Goal: Task Accomplishment & Management: Use online tool/utility

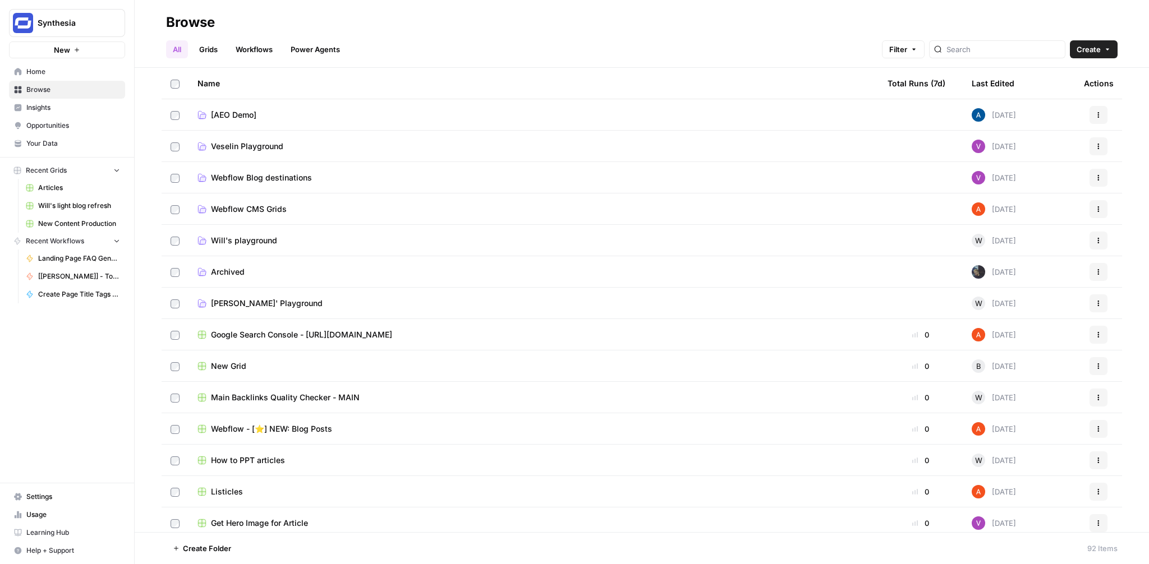
click at [251, 50] on link "Workflows" at bounding box center [254, 49] width 50 height 18
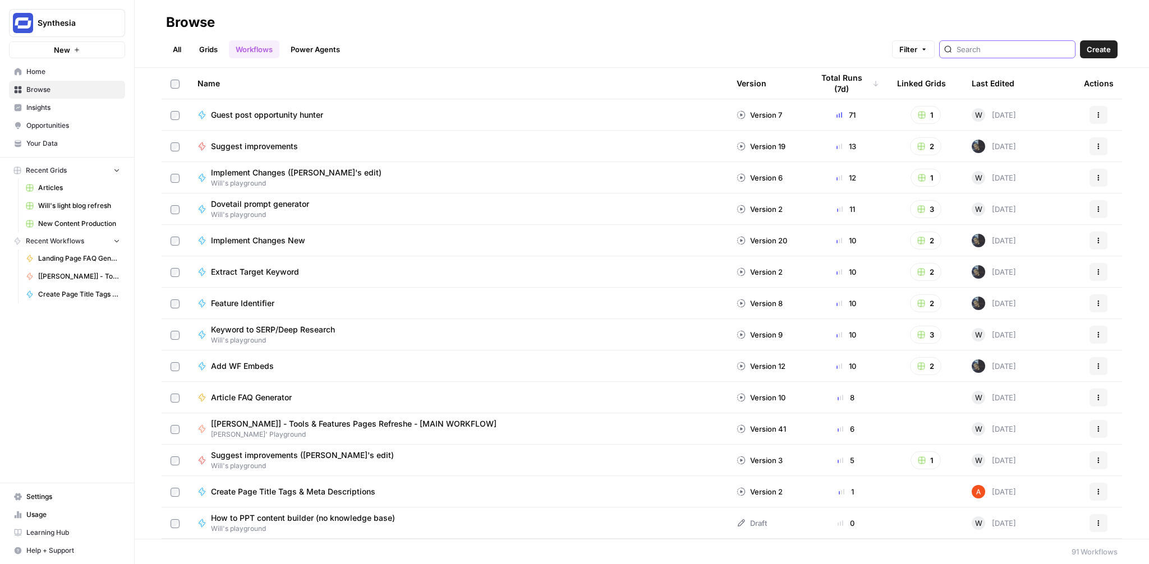
click at [1000, 50] on input "search" at bounding box center [1014, 49] width 114 height 11
type input "n"
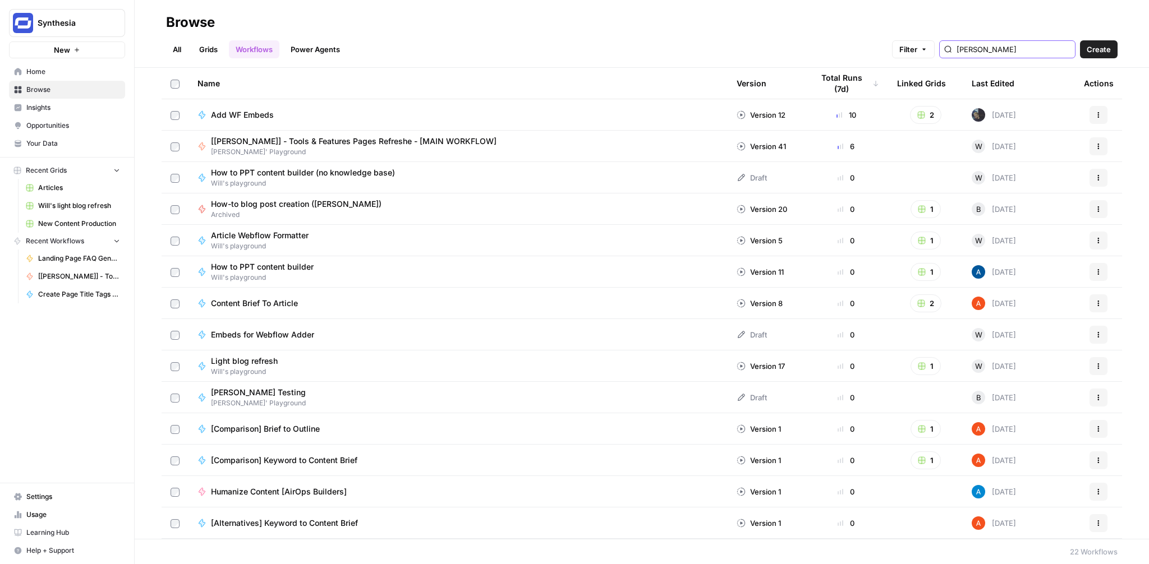
type input "borys"
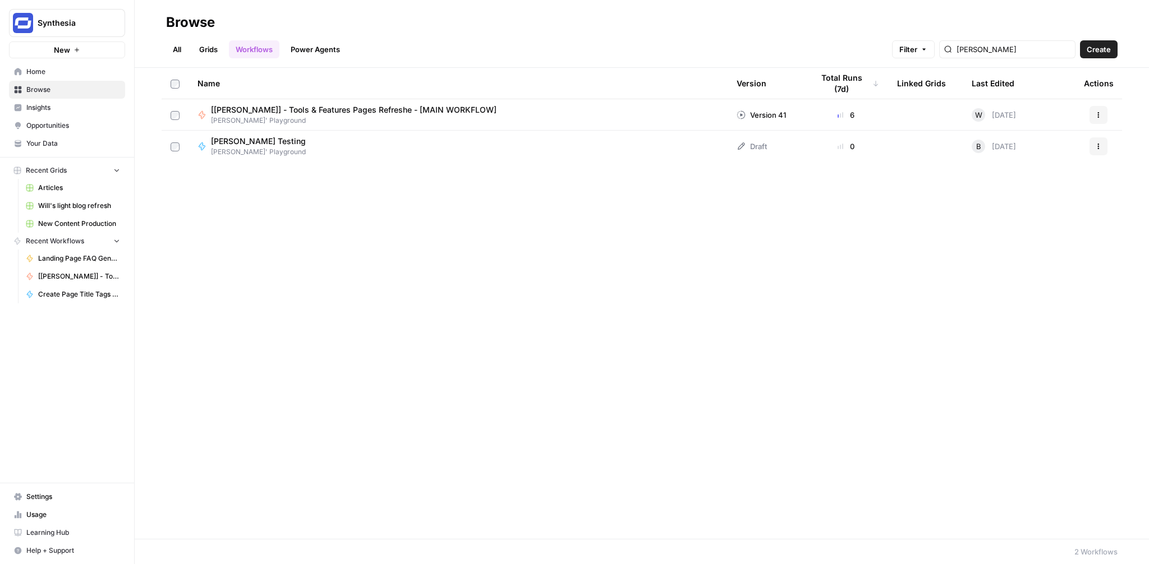
click at [401, 111] on span "[[PERSON_NAME]] - Tools & Features Pages Refreshe - [MAIN WORKFLOW]" at bounding box center [354, 109] width 286 height 11
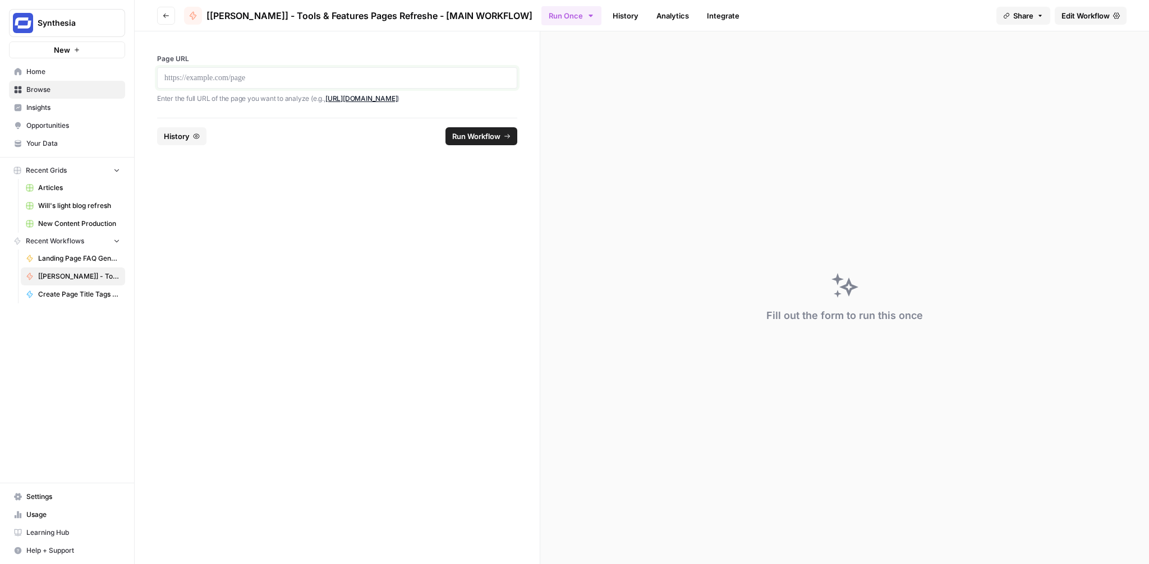
click at [285, 80] on p at bounding box center [337, 77] width 346 height 11
click at [488, 141] on button "Run Workflow" at bounding box center [481, 136] width 72 height 18
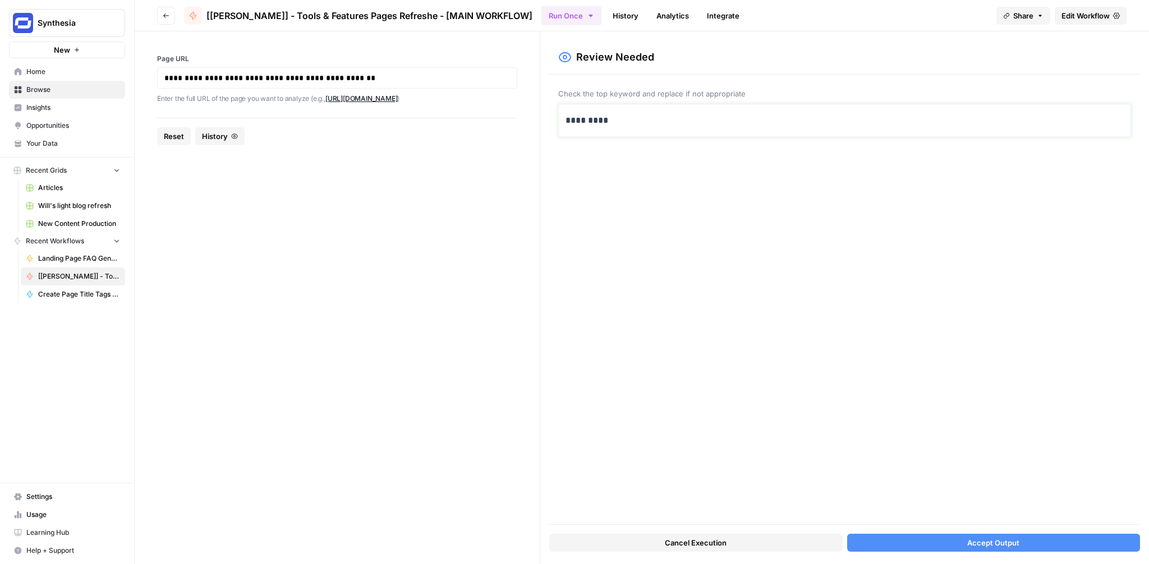
click at [589, 116] on p "*********" at bounding box center [845, 120] width 558 height 15
click at [977, 545] on span "Accept Output" at bounding box center [993, 542] width 52 height 11
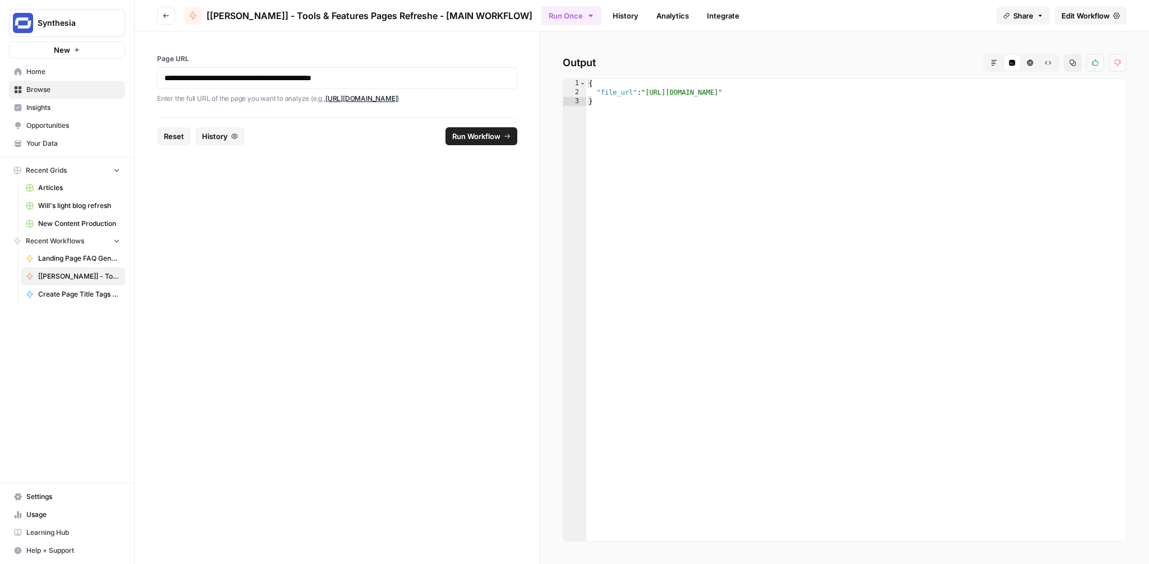
type textarea "**********"
drag, startPoint x: 988, startPoint y: 94, endPoint x: 650, endPoint y: 90, distance: 338.3
click at [650, 90] on div "{ "file_url" : "[URL][DOMAIN_NAME]" }" at bounding box center [856, 319] width 540 height 480
click at [1094, 12] on span "Edit Workflow" at bounding box center [1086, 15] width 48 height 11
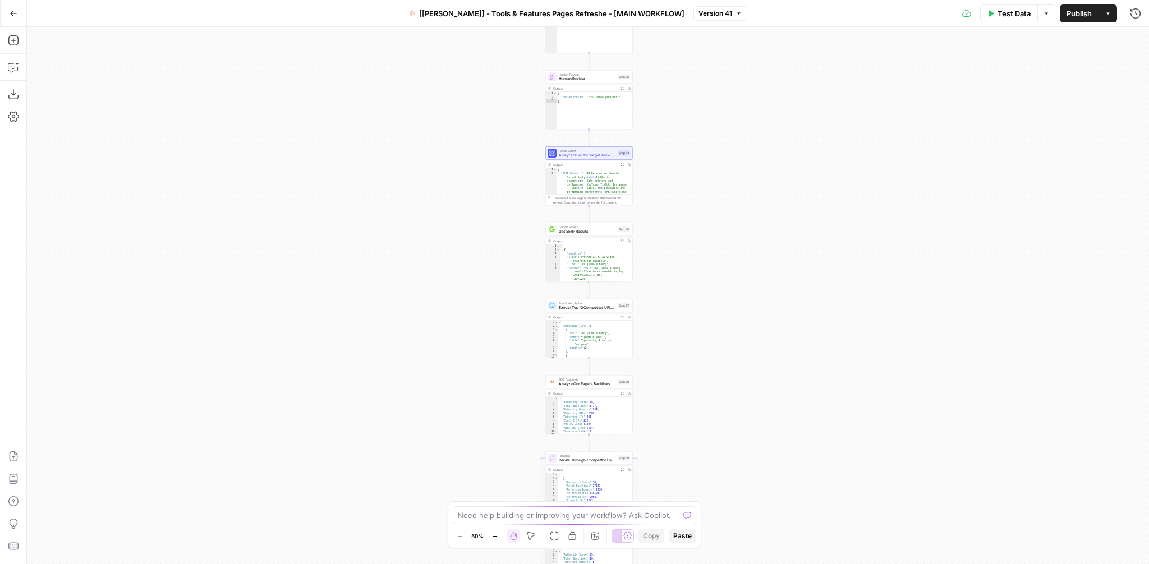
drag, startPoint x: 716, startPoint y: 159, endPoint x: 718, endPoint y: 305, distance: 145.3
click at [718, 305] on div "Workflow Input Settings Inputs Integration Google Search Console Integration St…" at bounding box center [588, 295] width 1122 height 537
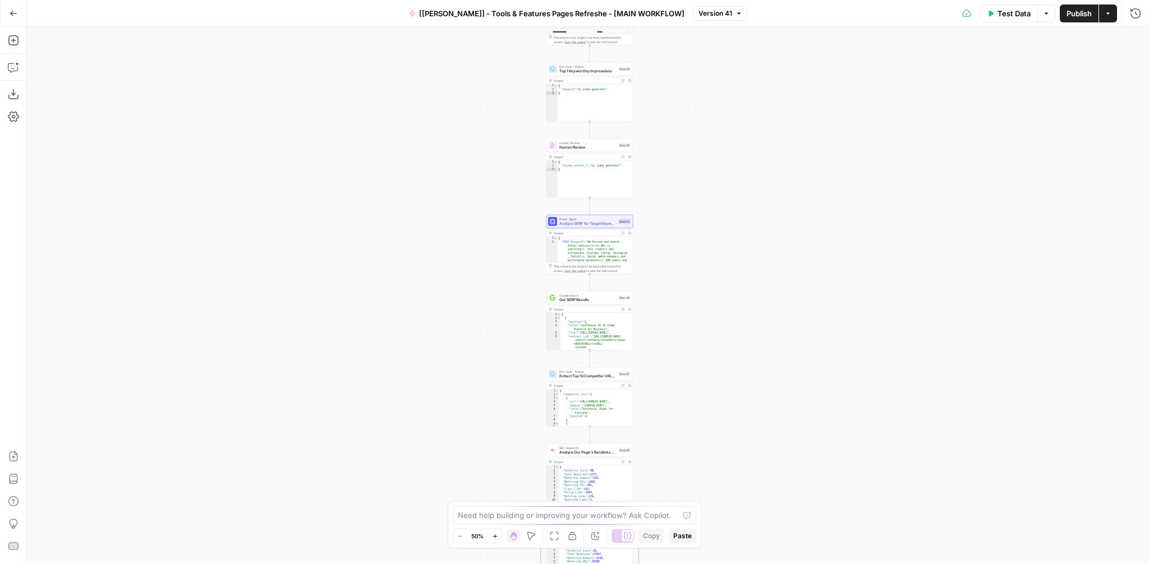
drag, startPoint x: 739, startPoint y: 100, endPoint x: 738, endPoint y: 169, distance: 68.5
click at [738, 169] on div "Workflow Input Settings Inputs Integration Google Search Console Integration St…" at bounding box center [588, 295] width 1122 height 537
click at [599, 231] on span "Analyze SERP for Target Keyword - Top 10 SERPs" at bounding box center [587, 230] width 57 height 6
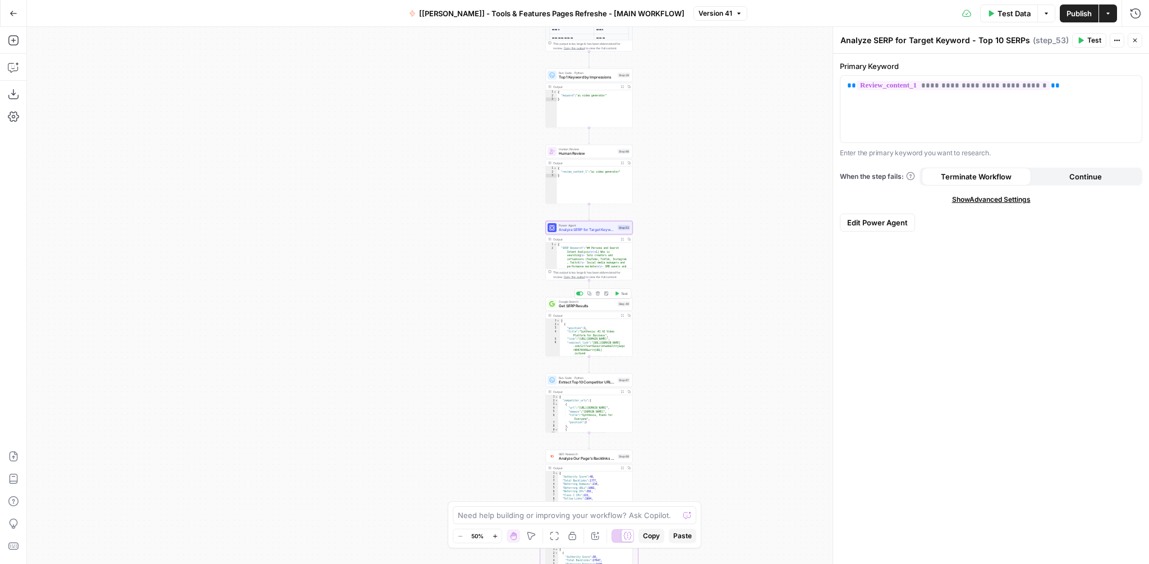
click at [584, 306] on span "Get SERP Results" at bounding box center [587, 307] width 57 height 6
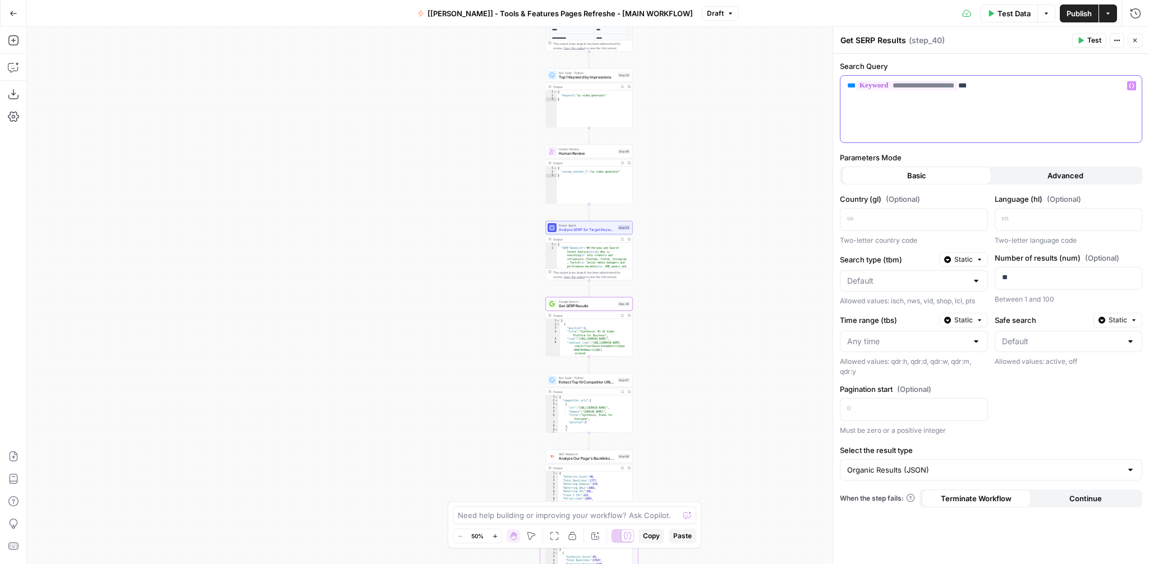
click at [1012, 88] on p "**********" at bounding box center [991, 85] width 288 height 11
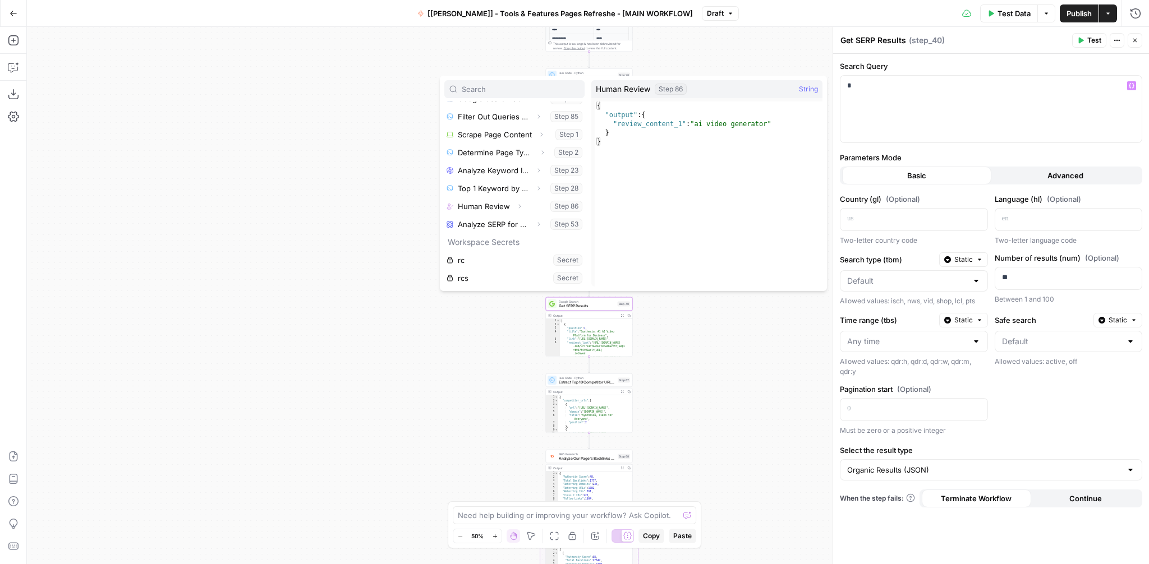
scroll to position [67, 0]
click at [516, 205] on icon "button" at bounding box center [519, 204] width 7 height 7
click at [488, 222] on icon "button" at bounding box center [491, 222] width 7 height 7
click at [494, 236] on button "Select variable Review_content_1" at bounding box center [526, 241] width 118 height 18
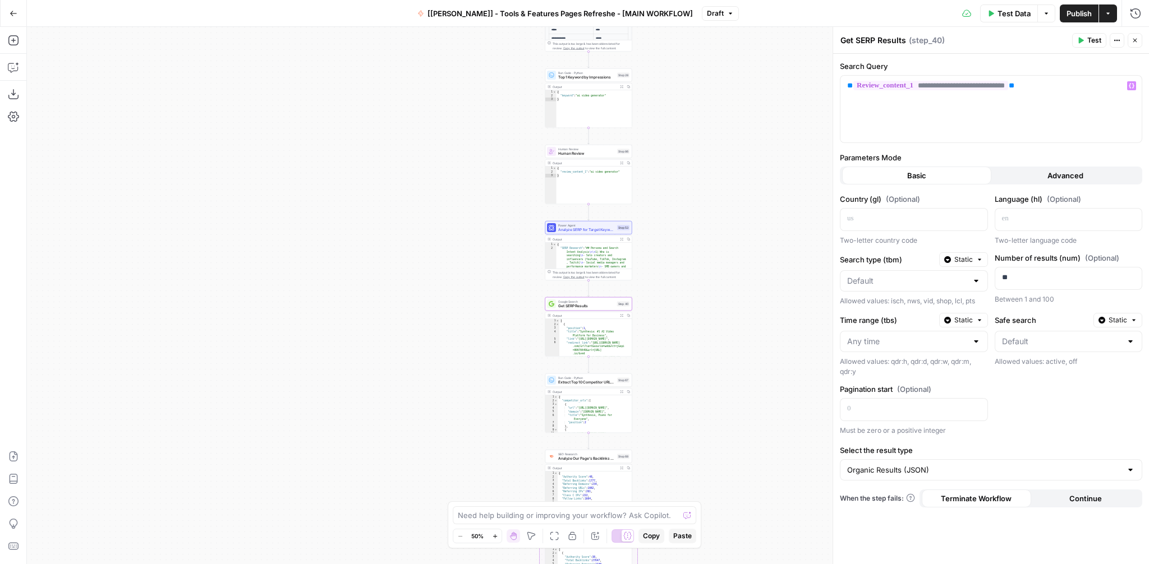
click at [745, 259] on div "Workflow Input Settings Inputs Integration Google Search Console Integration St…" at bounding box center [588, 295] width 1122 height 537
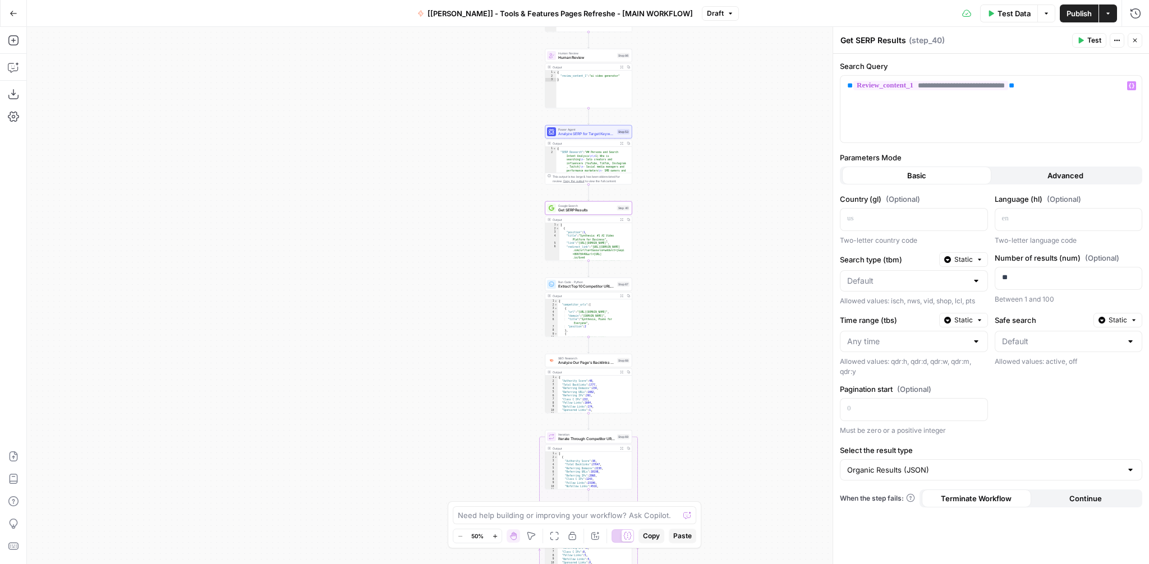
drag, startPoint x: 753, startPoint y: 316, endPoint x: 753, endPoint y: 228, distance: 88.1
click at [753, 228] on div "Workflow Input Settings Inputs Integration Google Search Console Integration St…" at bounding box center [588, 295] width 1122 height 537
click at [591, 288] on span "Extract Top 10 Competitor URLs from SERP" at bounding box center [586, 287] width 57 height 6
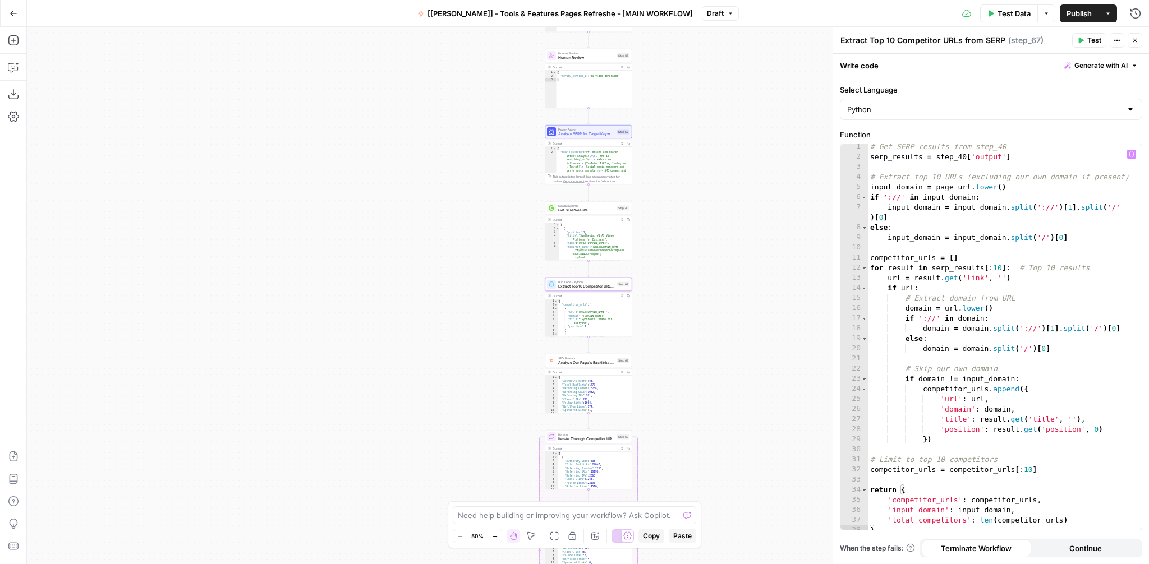
scroll to position [0, 0]
click at [567, 361] on span "Analyze Our Page's Backlinks Profile" at bounding box center [586, 363] width 57 height 6
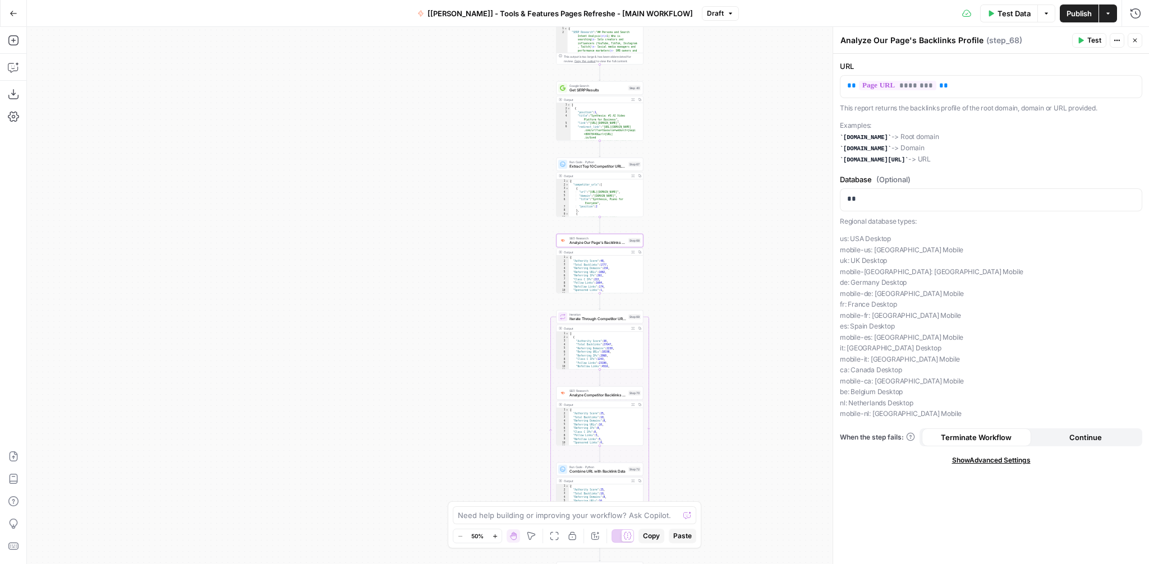
drag, startPoint x: 697, startPoint y: 357, endPoint x: 708, endPoint y: 237, distance: 120.6
click at [708, 237] on div "Workflow Input Settings Inputs Integration Google Search Console Integration St…" at bounding box center [588, 295] width 1122 height 537
drag, startPoint x: 709, startPoint y: 355, endPoint x: 709, endPoint y: 269, distance: 85.8
click at [709, 269] on div "Workflow Input Settings Inputs Integration Google Search Console Integration St…" at bounding box center [588, 295] width 1122 height 537
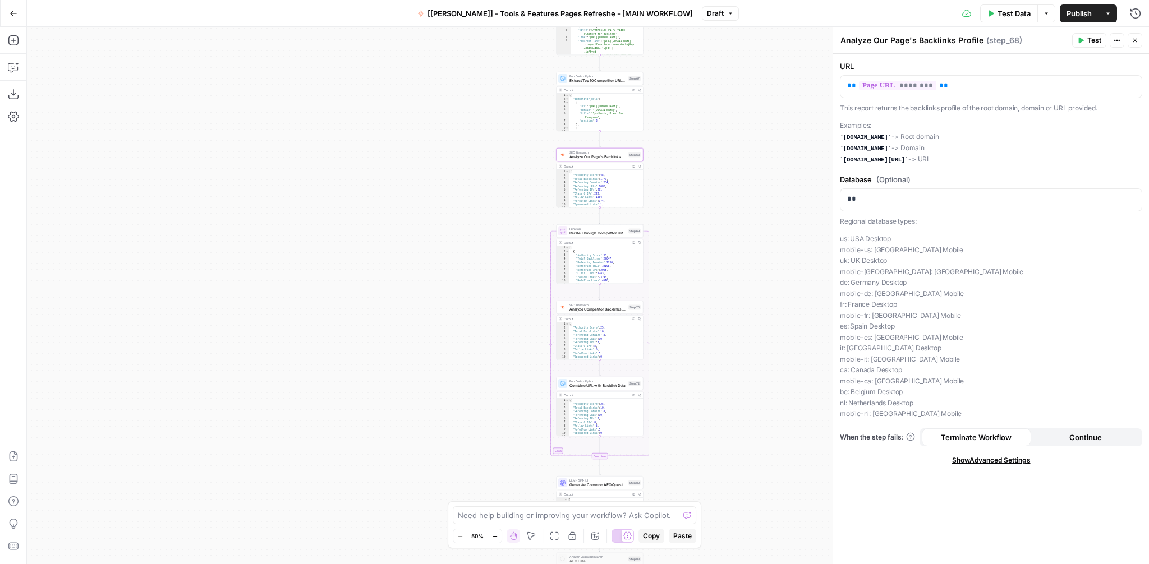
click at [600, 232] on span "Iterate Through Competitor URLs for Backlink Analysis" at bounding box center [597, 234] width 57 height 6
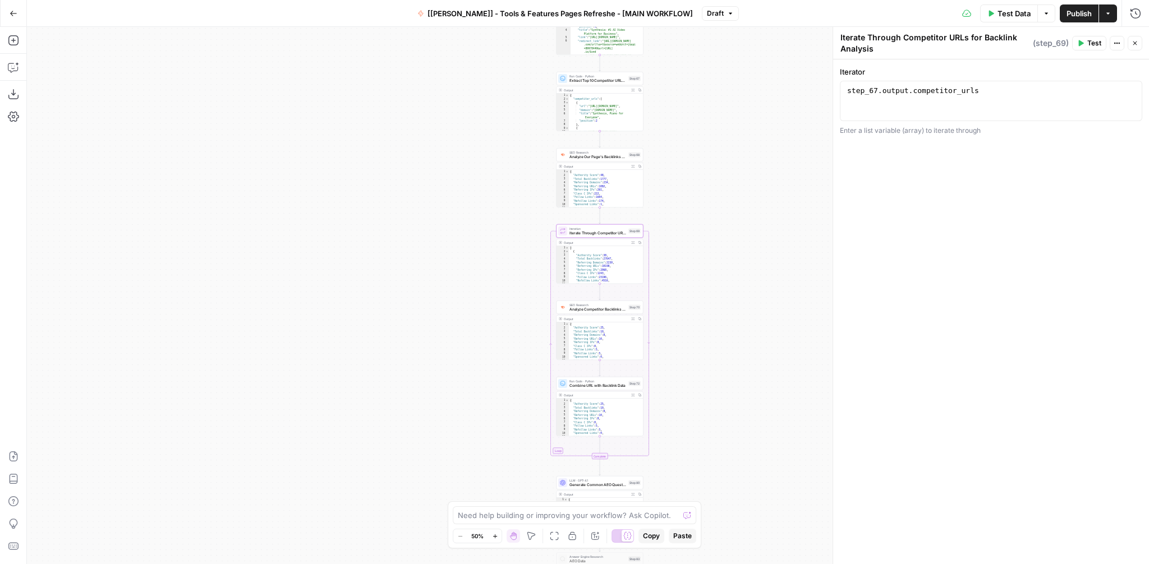
click at [590, 309] on span "Analyze Competitor Backlinks Profile" at bounding box center [597, 310] width 57 height 6
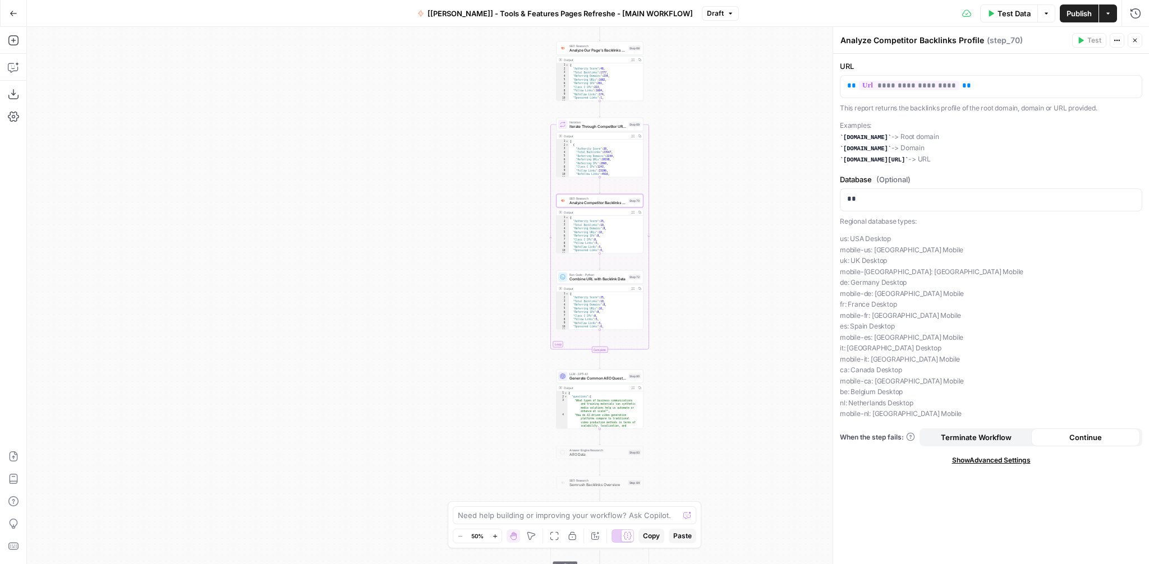
drag, startPoint x: 739, startPoint y: 360, endPoint x: 739, endPoint y: 255, distance: 104.9
click at [739, 255] on div "Workflow Input Settings Inputs Integration Google Search Console Integration St…" at bounding box center [588, 295] width 1122 height 537
click at [589, 378] on span "Generate Common AEO Questions" at bounding box center [597, 379] width 57 height 6
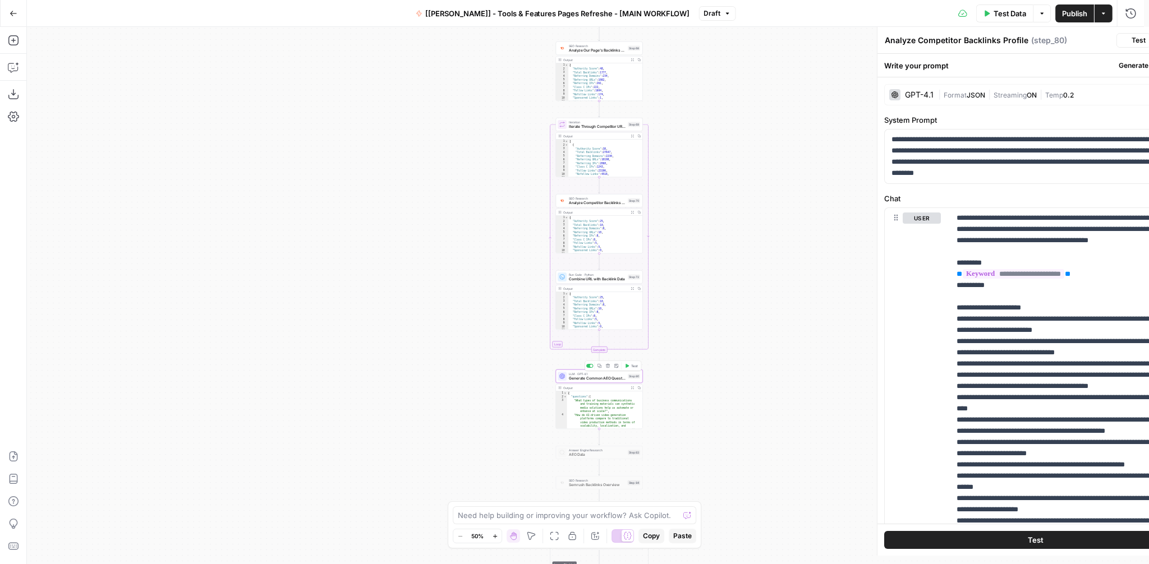
type textarea "Generate Common AEO Questions"
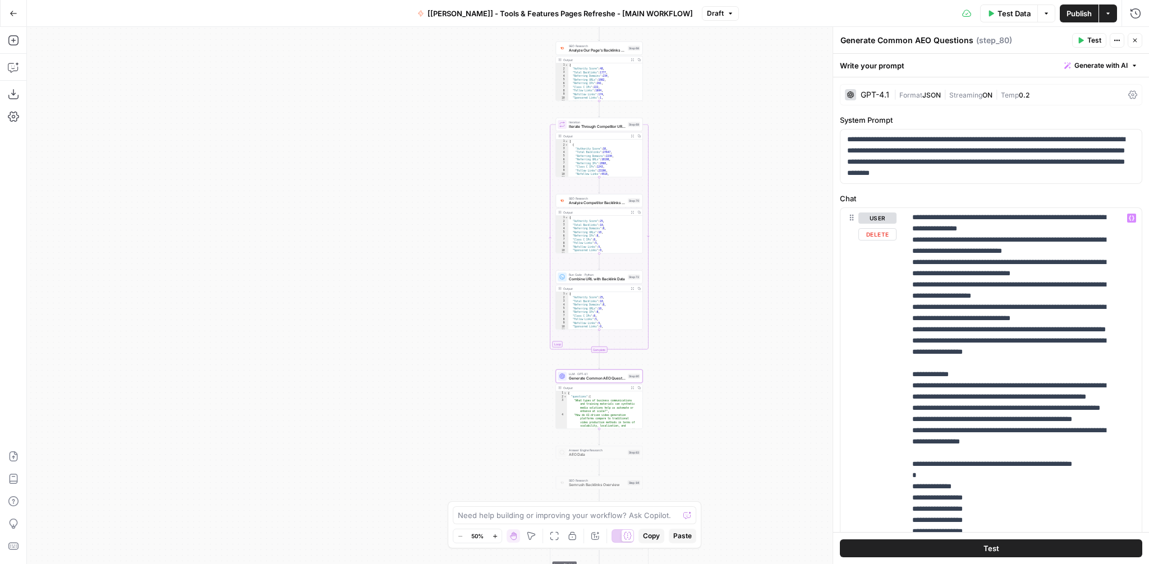
scroll to position [192, 0]
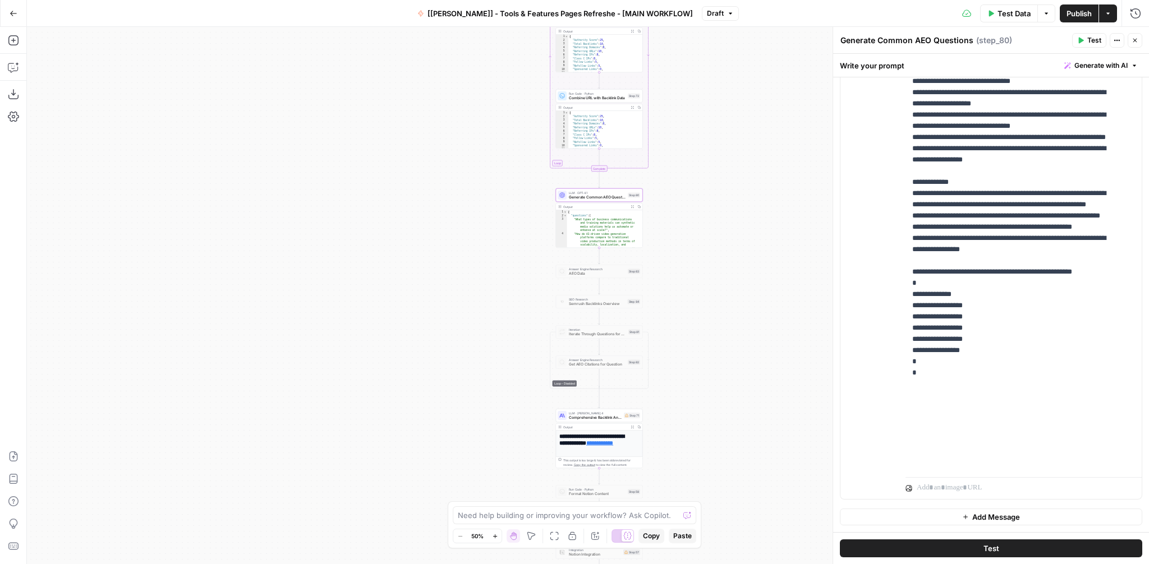
drag, startPoint x: 733, startPoint y: 412, endPoint x: 733, endPoint y: 232, distance: 180.7
click at [733, 232] on div "Workflow Input Settings Inputs Integration Google Search Console Integration St…" at bounding box center [588, 295] width 1122 height 537
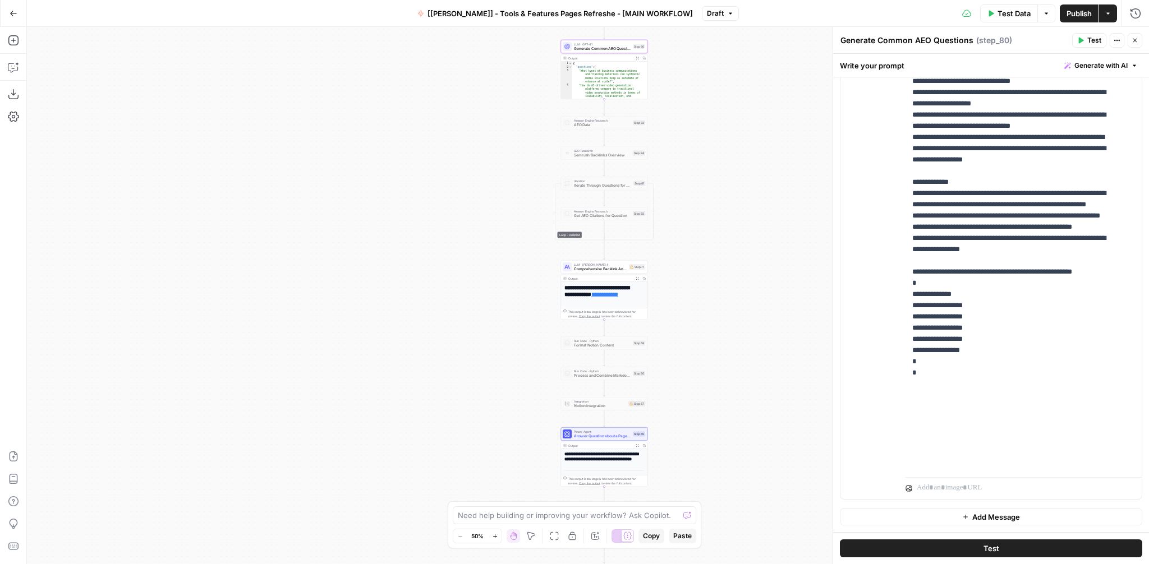
drag, startPoint x: 709, startPoint y: 373, endPoint x: 714, endPoint y: 226, distance: 147.1
click at [714, 226] on div "Workflow Input Settings Inputs Integration Google Search Console Integration St…" at bounding box center [588, 295] width 1122 height 537
click at [612, 270] on span "Comprehensive Backlink Analysis and Recommendations" at bounding box center [600, 270] width 53 height 6
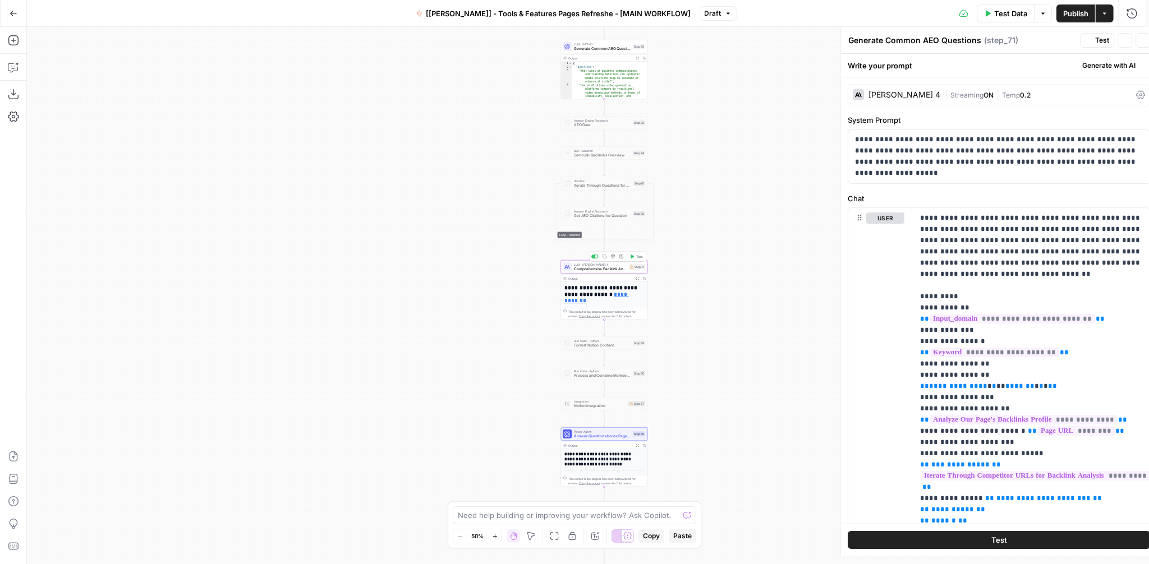
type textarea "Comprehensive Backlink Analysis and Recommendations"
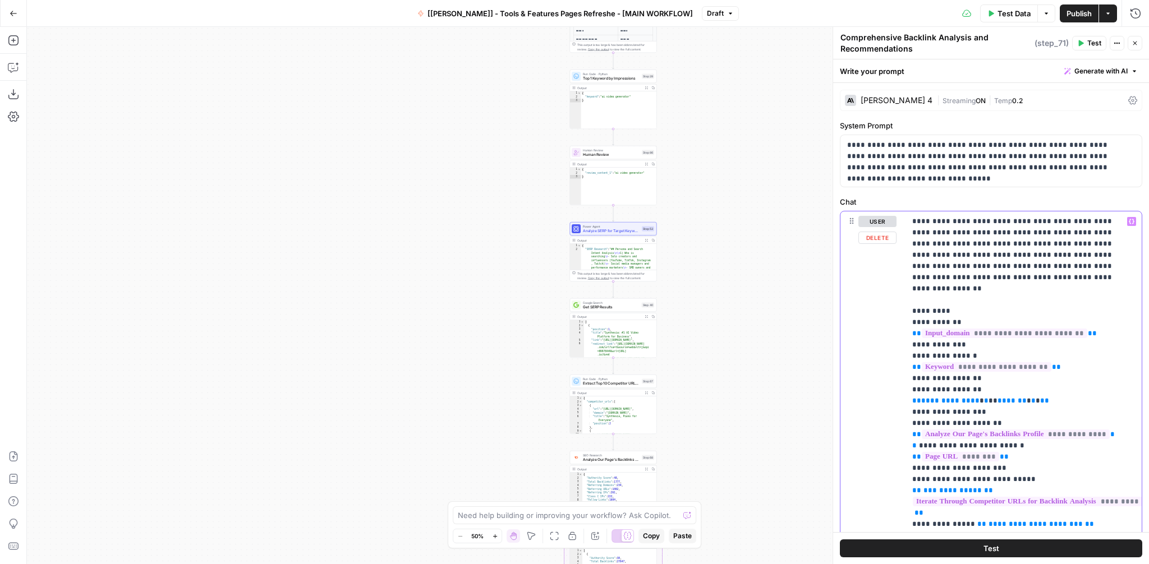
drag, startPoint x: 1064, startPoint y: 357, endPoint x: 911, endPoint y: 358, distance: 152.6
click at [911, 358] on div "**********" at bounding box center [1024, 440] width 236 height 457
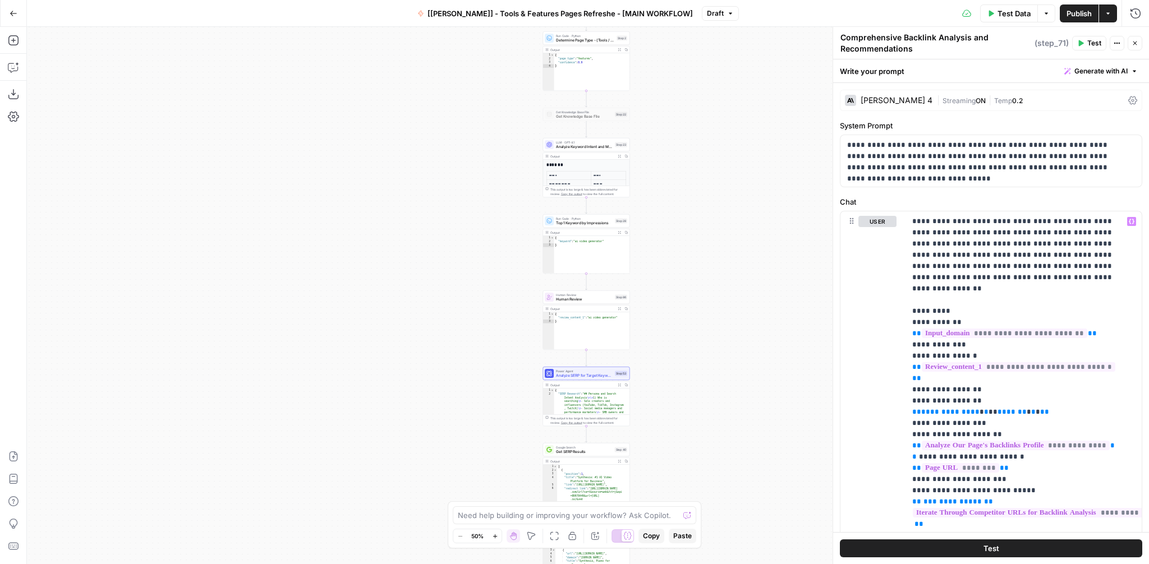
drag, startPoint x: 742, startPoint y: 208, endPoint x: 715, endPoint y: 353, distance: 147.2
click at [715, 353] on div "Workflow Input Settings Inputs Integration Google Search Console Integration St…" at bounding box center [588, 295] width 1122 height 537
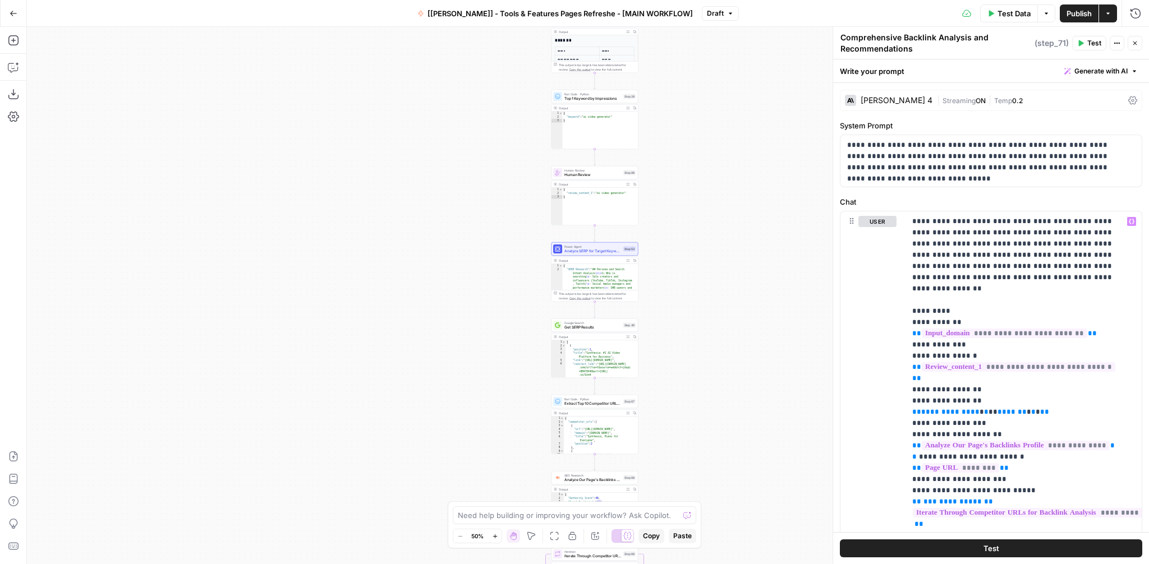
drag, startPoint x: 693, startPoint y: 317, endPoint x: 701, endPoint y: 192, distance: 124.8
click at [701, 192] on div "Workflow Input Settings Inputs Integration Google Search Console Integration St…" at bounding box center [588, 295] width 1122 height 537
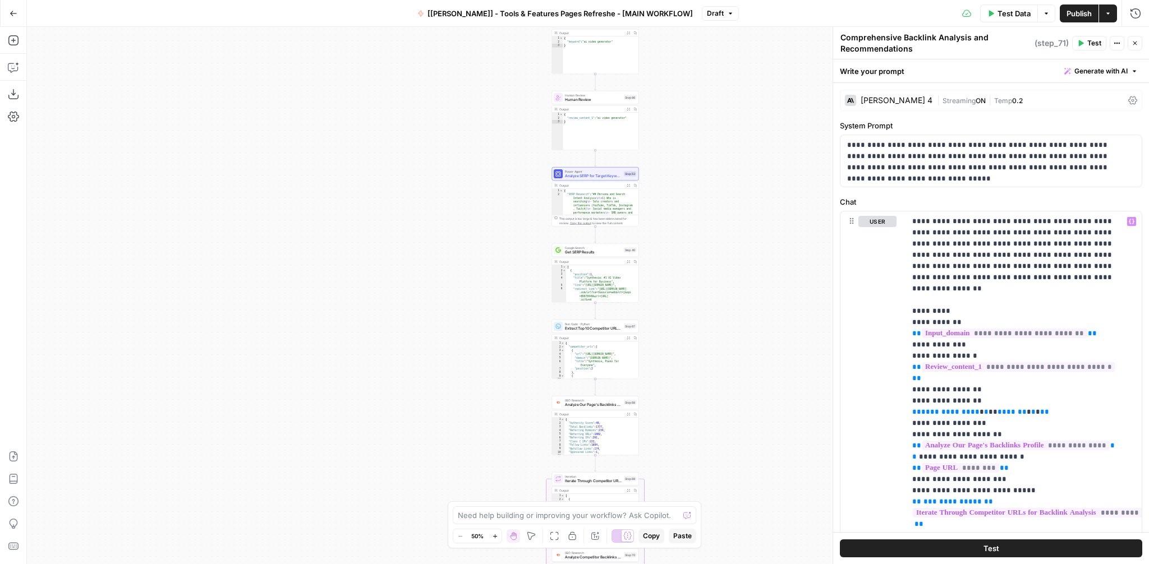
drag, startPoint x: 696, startPoint y: 380, endPoint x: 696, endPoint y: 305, distance: 75.2
click at [696, 305] on div "Workflow Input Settings Inputs Integration Google Search Console Integration St…" at bounding box center [588, 295] width 1122 height 537
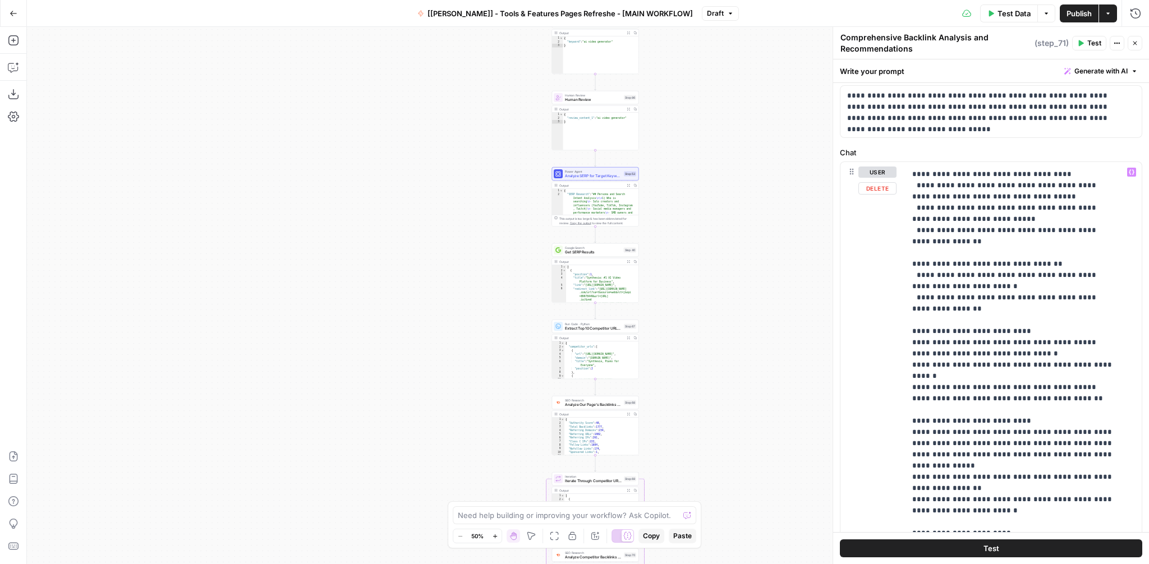
scroll to position [64, 0]
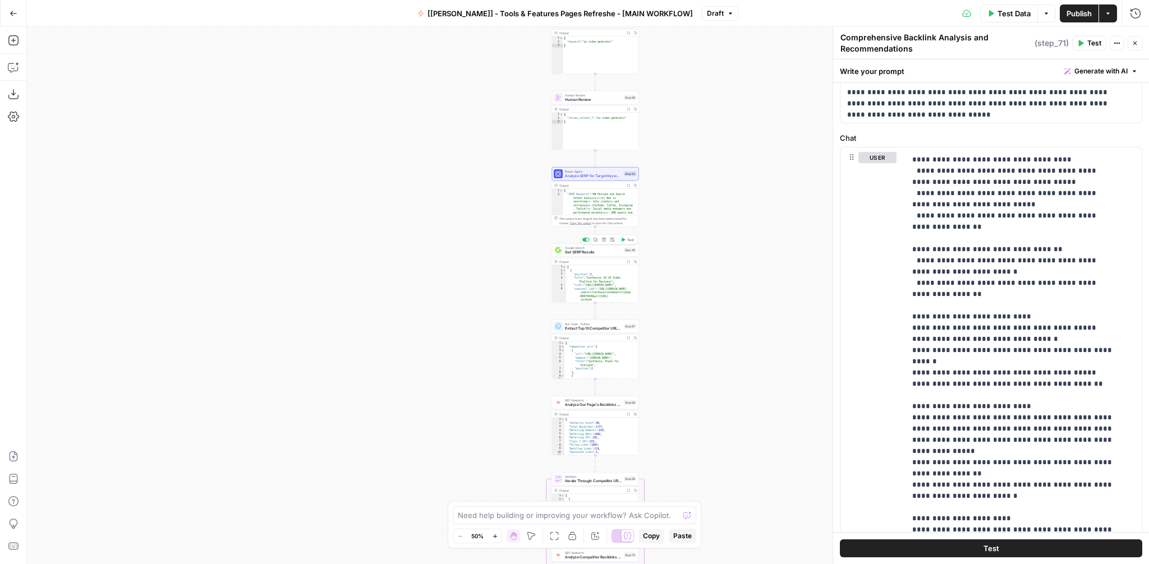
click at [601, 251] on span "Get SERP Results" at bounding box center [593, 253] width 57 height 6
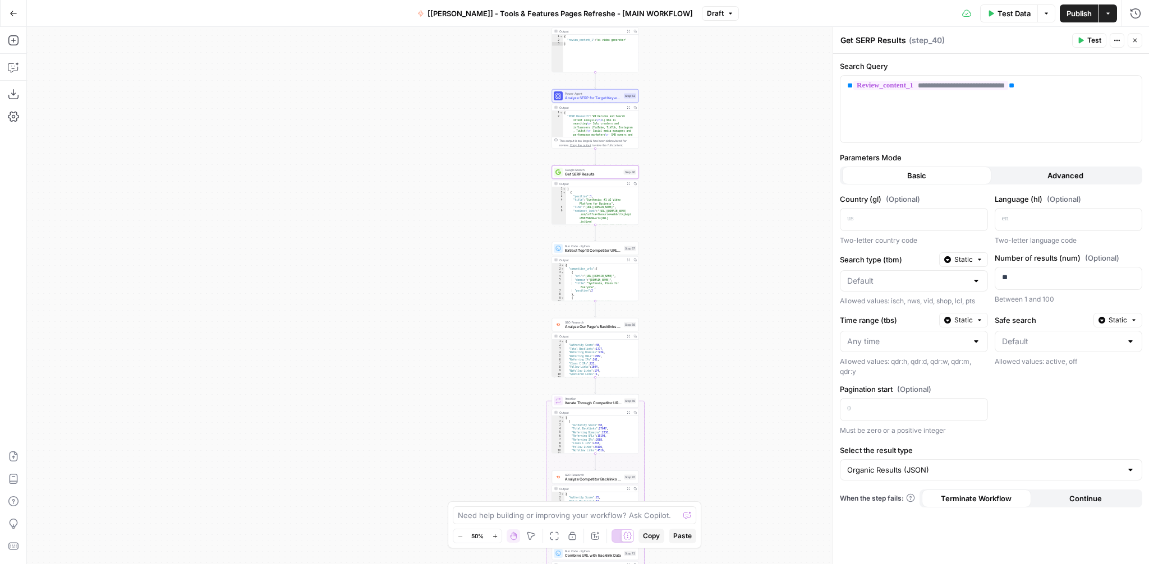
drag, startPoint x: 665, startPoint y: 283, endPoint x: 665, endPoint y: 205, distance: 78.0
click at [665, 205] on div "Workflow Input Settings Inputs Integration Google Search Console Integration St…" at bounding box center [588, 295] width 1122 height 537
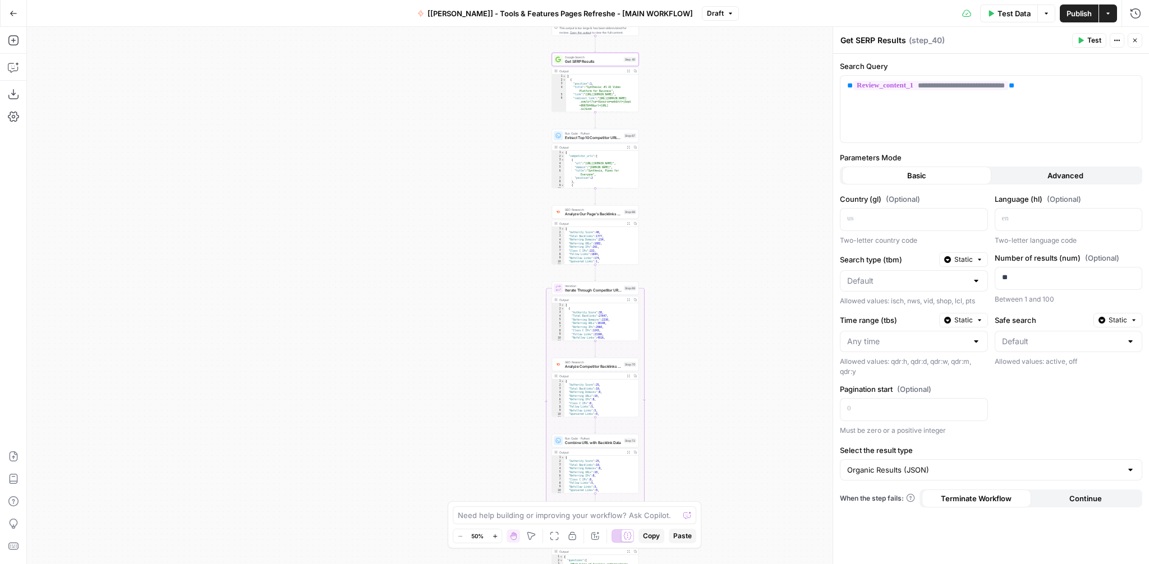
drag, startPoint x: 721, startPoint y: 341, endPoint x: 721, endPoint y: 136, distance: 204.8
click at [721, 136] on div "Workflow Input Settings Inputs Integration Google Search Console Integration St…" at bounding box center [588, 295] width 1122 height 537
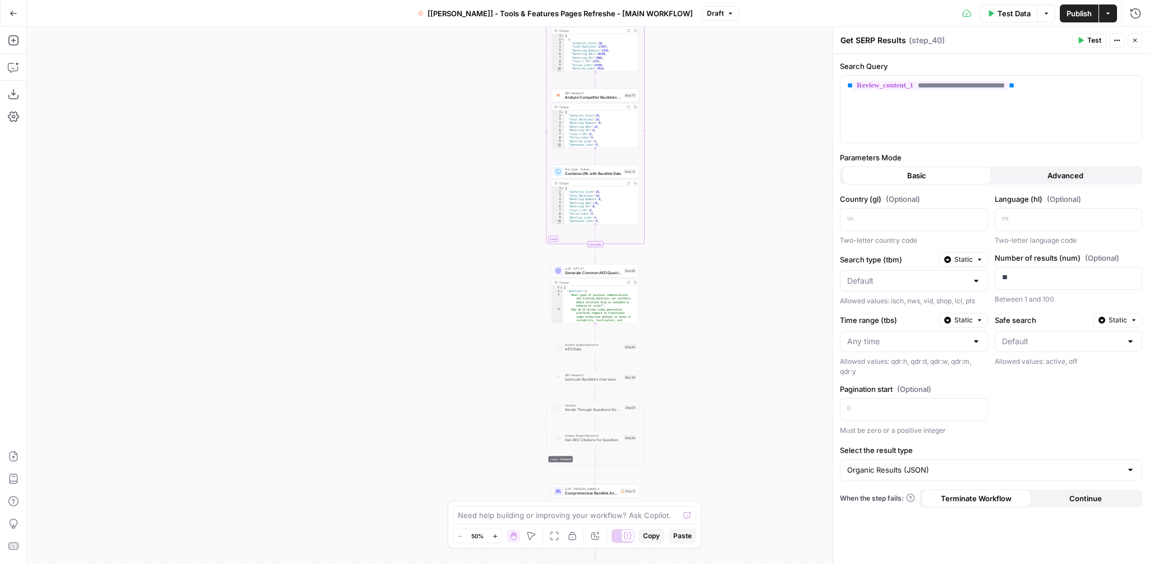
drag, startPoint x: 739, startPoint y: 404, endPoint x: 739, endPoint y: 226, distance: 177.9
click at [739, 226] on div "Workflow Input Settings Inputs Integration Google Search Console Integration St…" at bounding box center [588, 295] width 1122 height 537
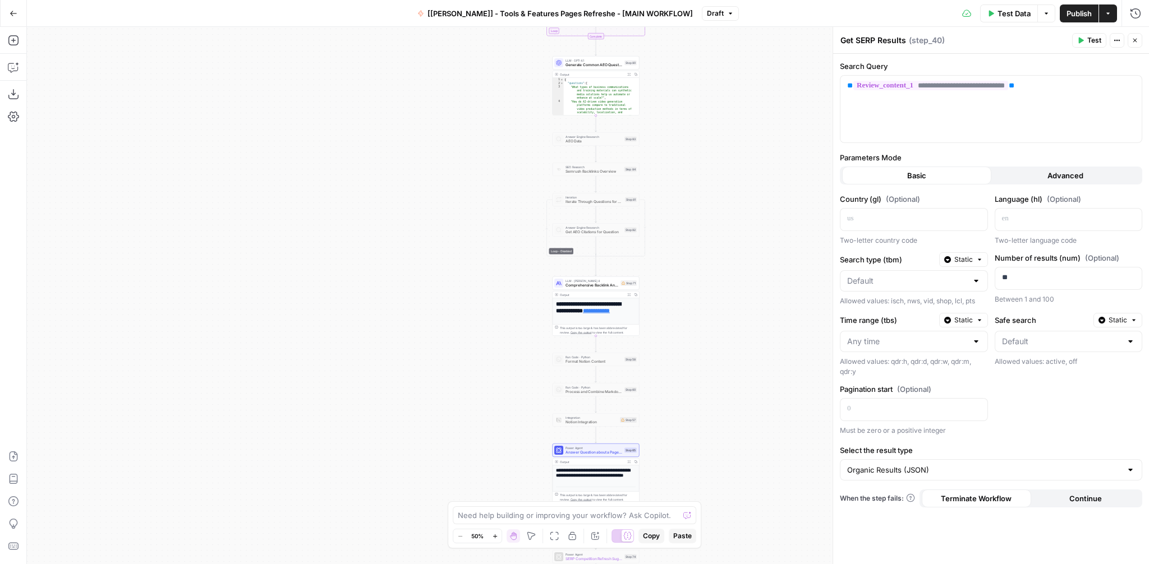
drag, startPoint x: 738, startPoint y: 349, endPoint x: 739, endPoint y: 141, distance: 207.6
click at [739, 141] on div "Workflow Input Settings Inputs Integration Google Search Console Integration St…" at bounding box center [588, 295] width 1122 height 537
click at [585, 289] on div "LLM · [PERSON_NAME] 4 Comprehensive Backlink Analysis and Recommendations Step …" at bounding box center [596, 283] width 87 height 13
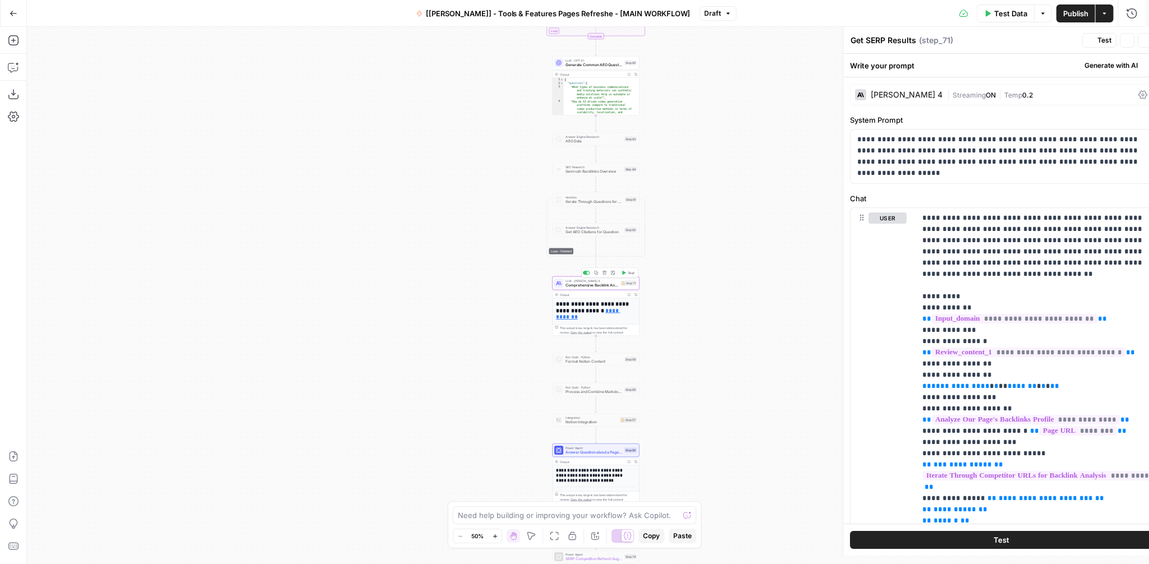
type textarea "Comprehensive Backlink Analysis and Recommendations"
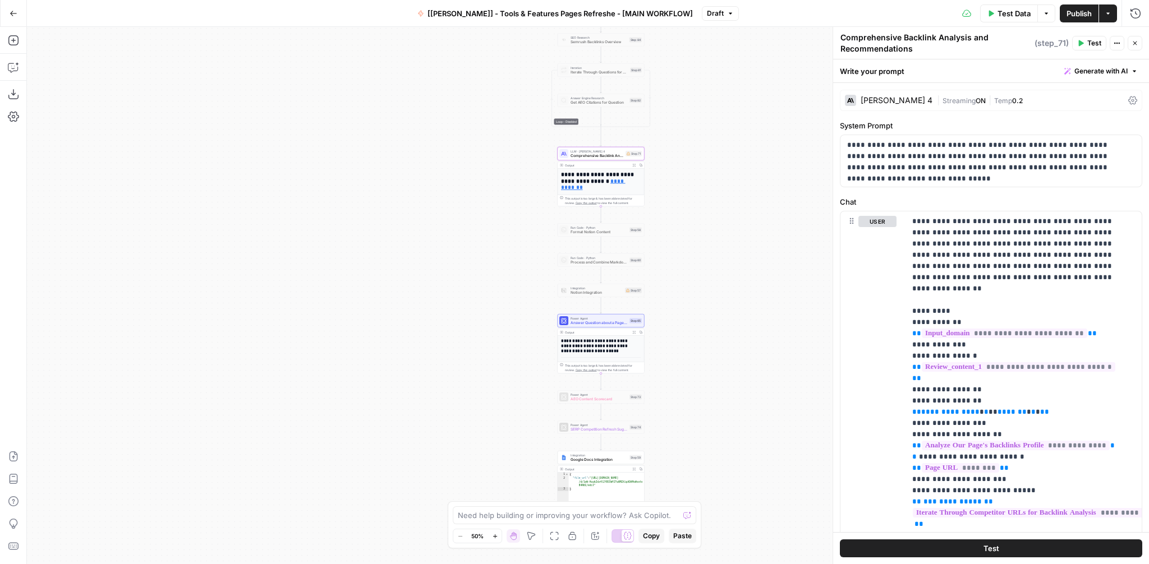
drag, startPoint x: 692, startPoint y: 422, endPoint x: 696, endPoint y: 293, distance: 129.7
click at [696, 293] on div "Workflow Input Settings Inputs Integration Google Search Console Integration St…" at bounding box center [588, 295] width 1122 height 537
click at [605, 324] on span "Answer Question about a Page - Fork" at bounding box center [599, 323] width 57 height 6
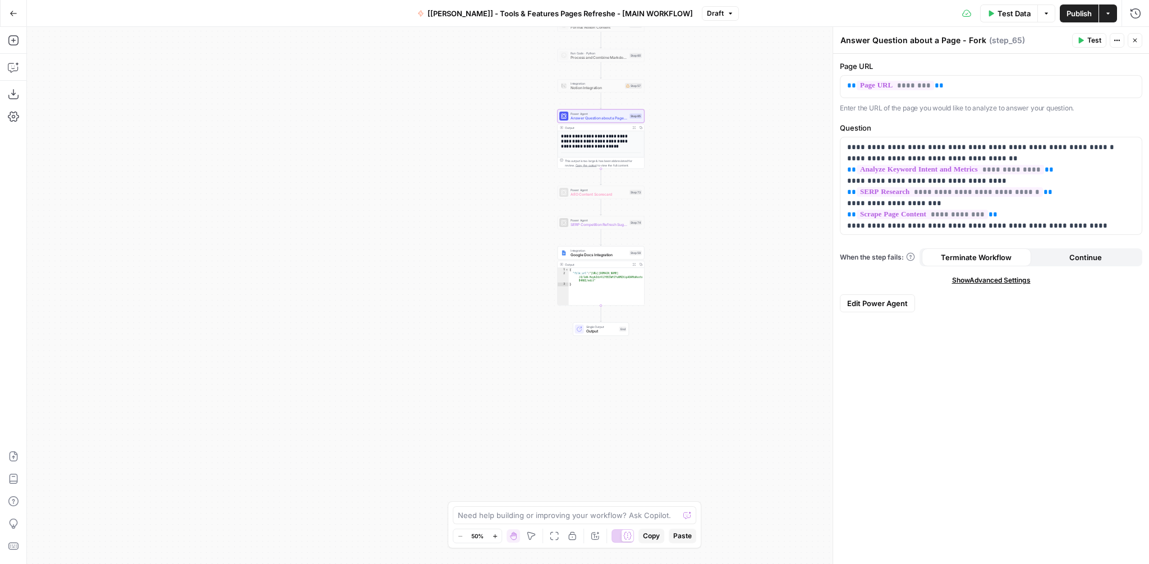
drag, startPoint x: 684, startPoint y: 392, endPoint x: 684, endPoint y: 186, distance: 205.3
click at [684, 186] on div "Workflow Input Settings Inputs Integration Google Search Console Integration St…" at bounding box center [588, 295] width 1122 height 537
click at [1075, 10] on span "Publish" at bounding box center [1079, 13] width 25 height 11
click at [6, 13] on button "Go Back" at bounding box center [13, 13] width 20 height 20
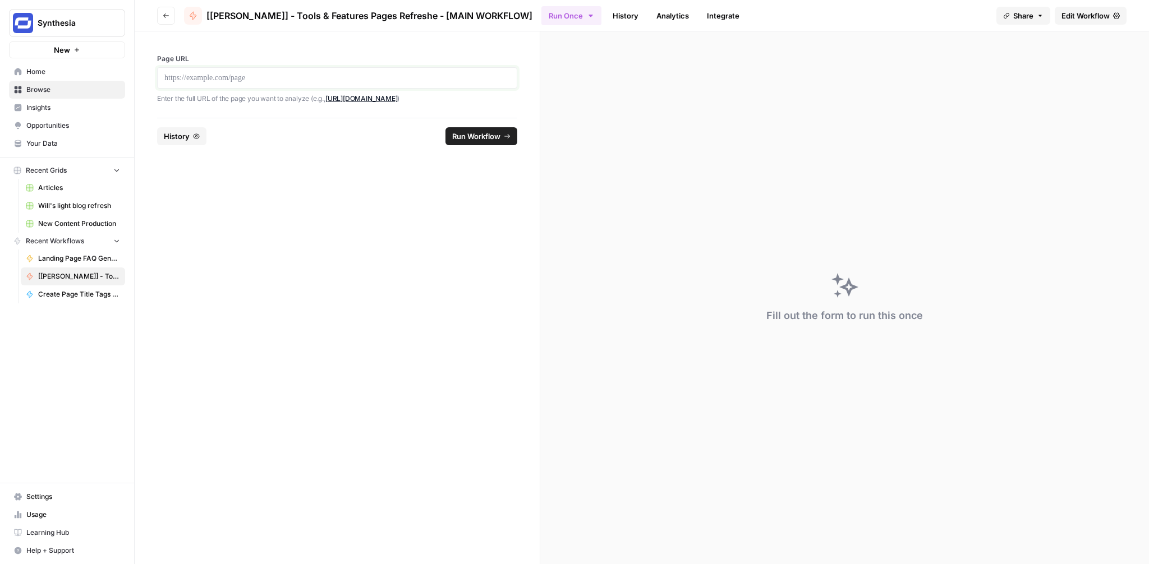
click at [291, 76] on p at bounding box center [337, 77] width 346 height 11
click at [468, 132] on span "Run Workflow" at bounding box center [476, 136] width 48 height 11
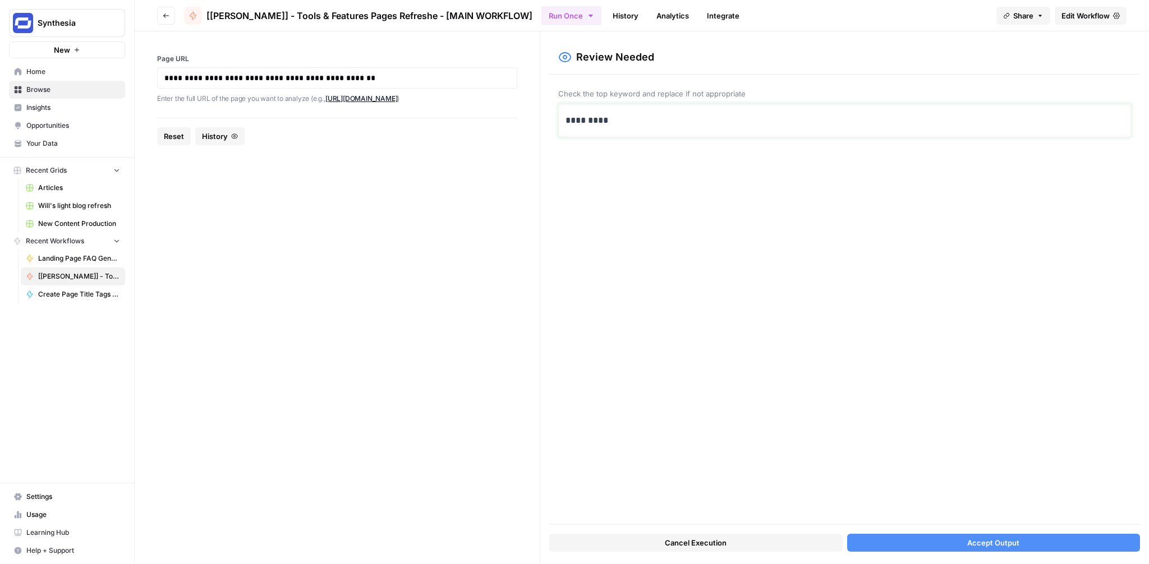
click at [601, 122] on p "*********" at bounding box center [845, 120] width 558 height 15
click at [1003, 543] on span "Accept Output" at bounding box center [993, 542] width 52 height 11
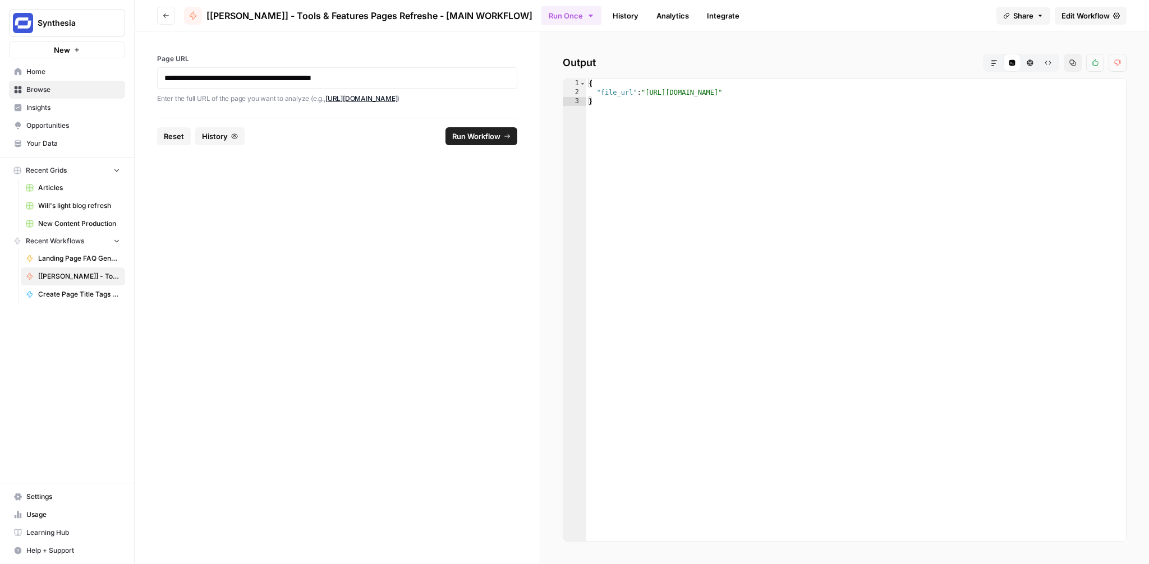
type textarea "**********"
drag, startPoint x: 650, startPoint y: 90, endPoint x: 988, endPoint y: 94, distance: 338.3
click at [988, 94] on div "{ "file_url" : "https://docs.google.com/document/d/1Tstp74bs_DjbwZPoLQHA1N2JfXX…" at bounding box center [856, 319] width 540 height 480
click at [1106, 20] on span "Edit Workflow" at bounding box center [1086, 15] width 48 height 11
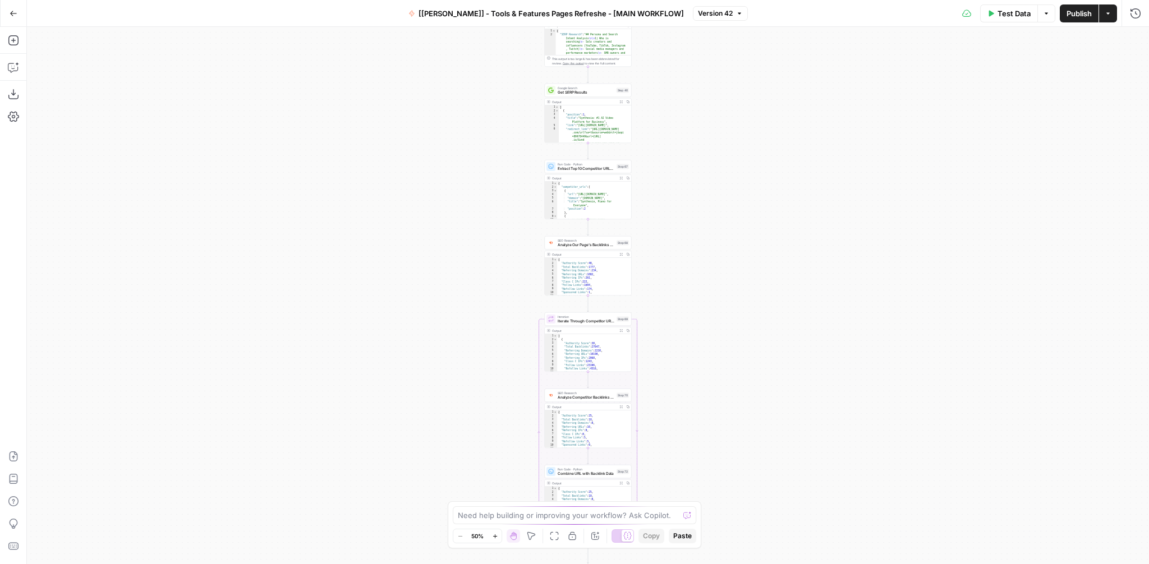
click at [581, 93] on span "Get SERP Results" at bounding box center [586, 93] width 57 height 6
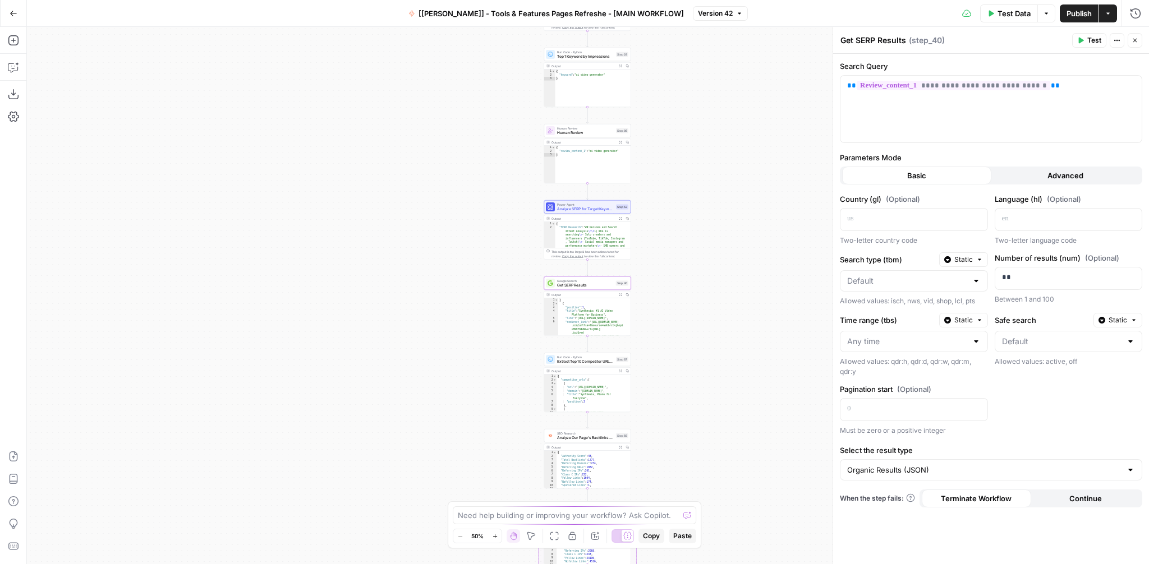
drag, startPoint x: 722, startPoint y: 105, endPoint x: 723, endPoint y: 304, distance: 198.1
click at [723, 304] on div "Workflow Input Settings Inputs Integration Google Search Console Integration St…" at bounding box center [588, 295] width 1122 height 537
click at [573, 214] on span "Analyze SERP for Target Keyword - Top 10 SERPs" at bounding box center [586, 215] width 57 height 6
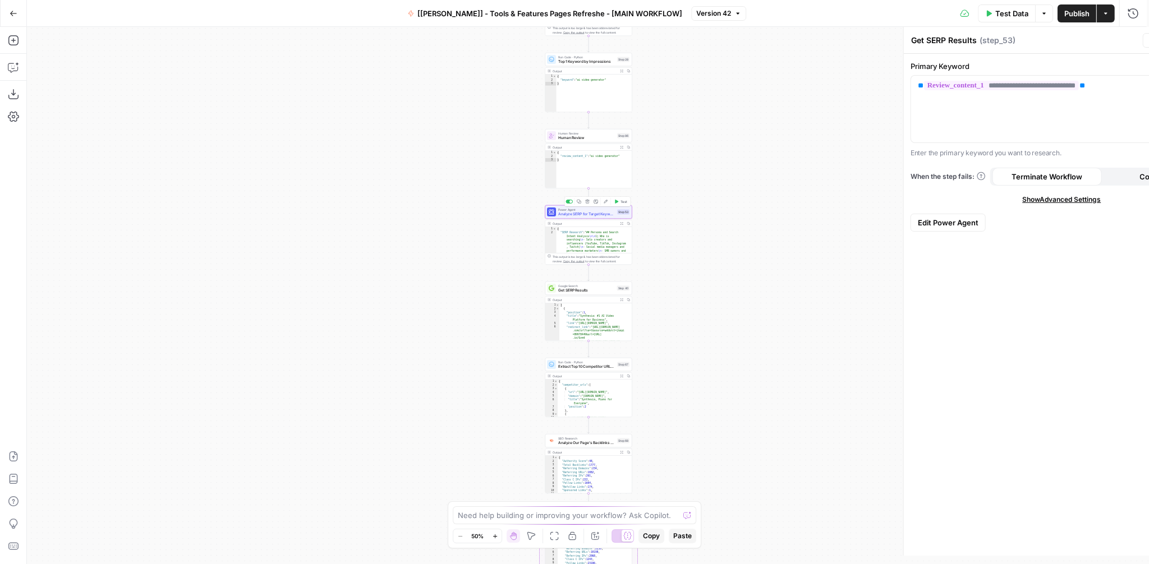
type textarea "Analyze SERP for Target Keyword - Top 10 SERPs"
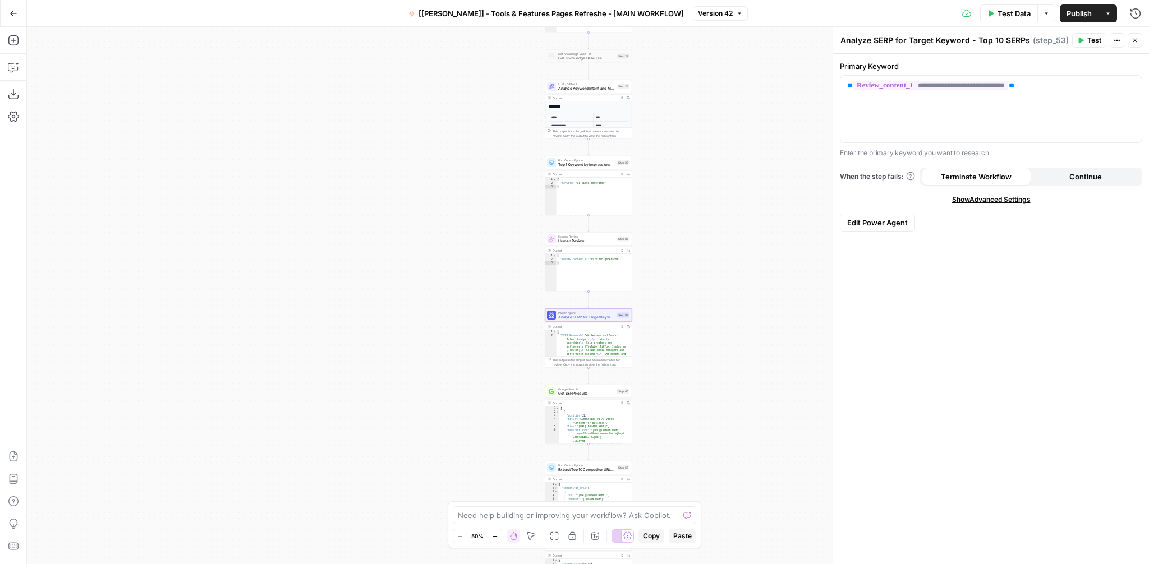
drag, startPoint x: 684, startPoint y: 113, endPoint x: 684, endPoint y: 217, distance: 103.2
click at [684, 217] on div "Workflow Input Settings Inputs Integration Google Search Console Integration St…" at bounding box center [588, 295] width 1122 height 537
click at [594, 166] on span "Top 1 Keyword by Impressions" at bounding box center [586, 165] width 57 height 6
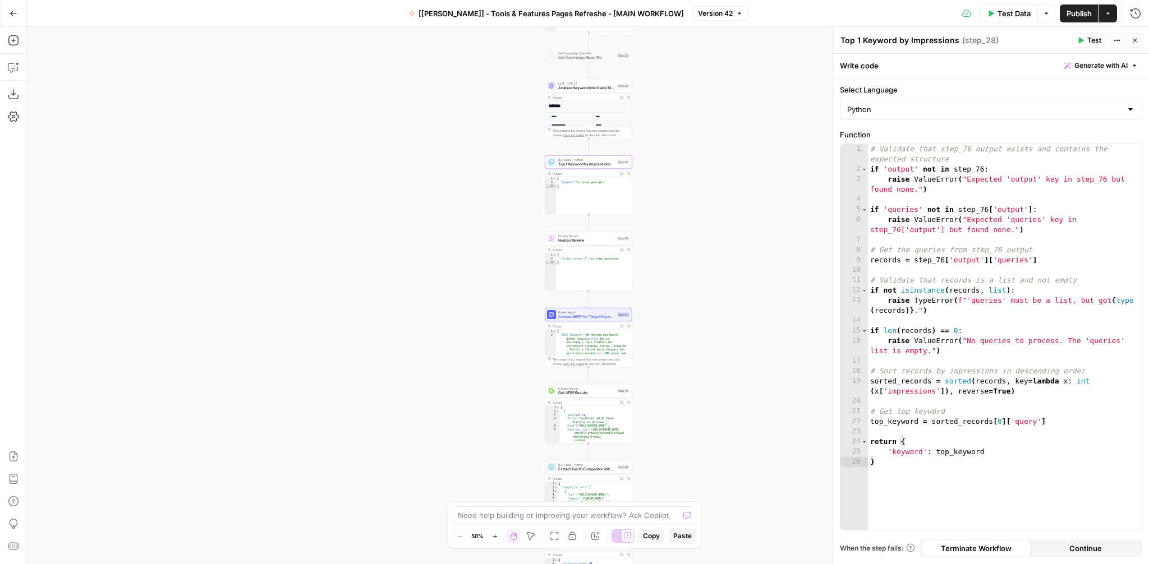
drag, startPoint x: 686, startPoint y: 275, endPoint x: 686, endPoint y: 204, distance: 71.3
click at [686, 204] on div "Workflow Input Settings Inputs Integration Google Search Console Integration St…" at bounding box center [588, 295] width 1122 height 537
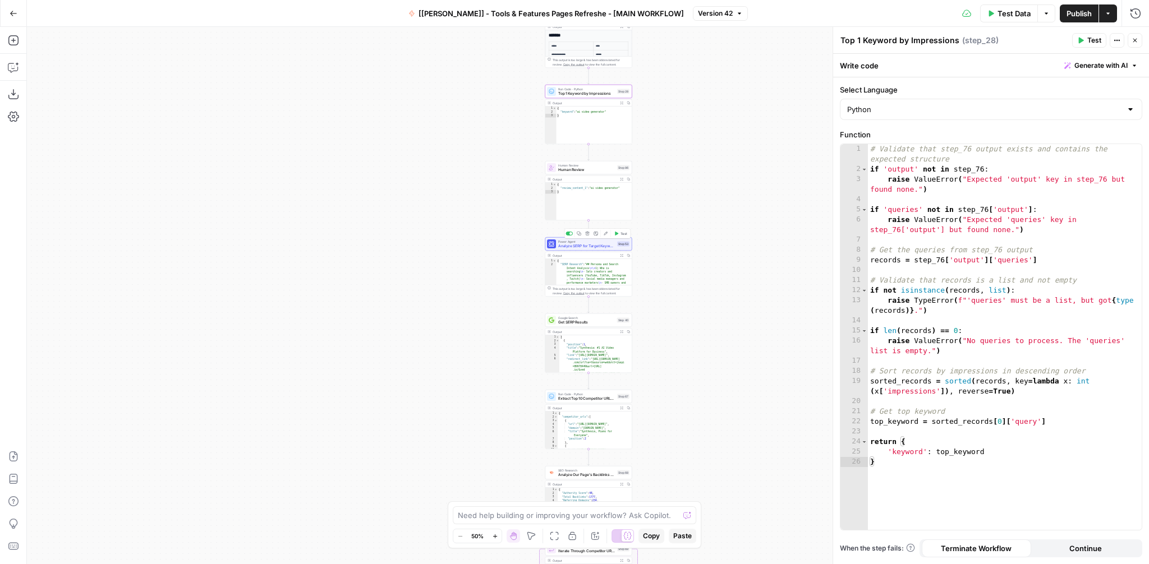
click at [587, 245] on span "Analyze SERP for Target Keyword - Top 10 SERPs" at bounding box center [586, 247] width 57 height 6
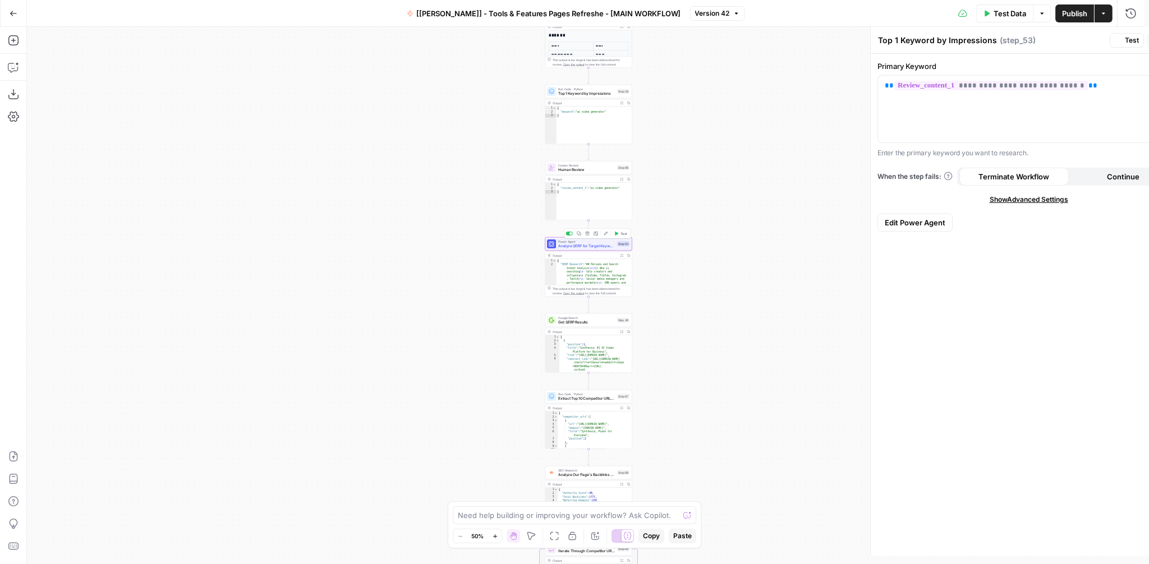
type textarea "Analyze SERP for Target Keyword - Top 10 SERPs"
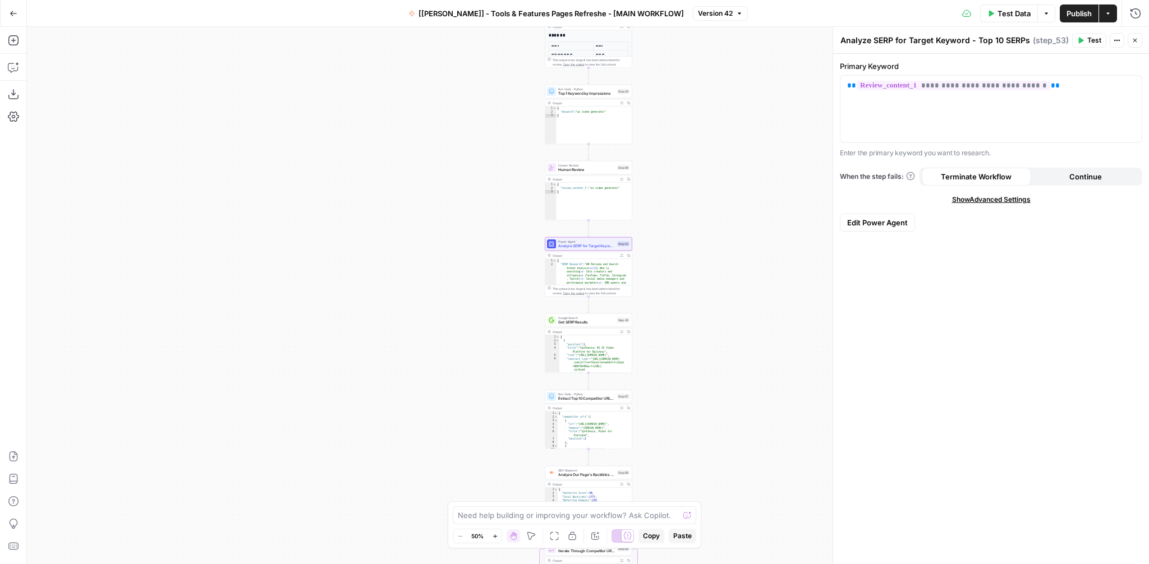
click at [601, 321] on span "Get SERP Results" at bounding box center [586, 323] width 57 height 6
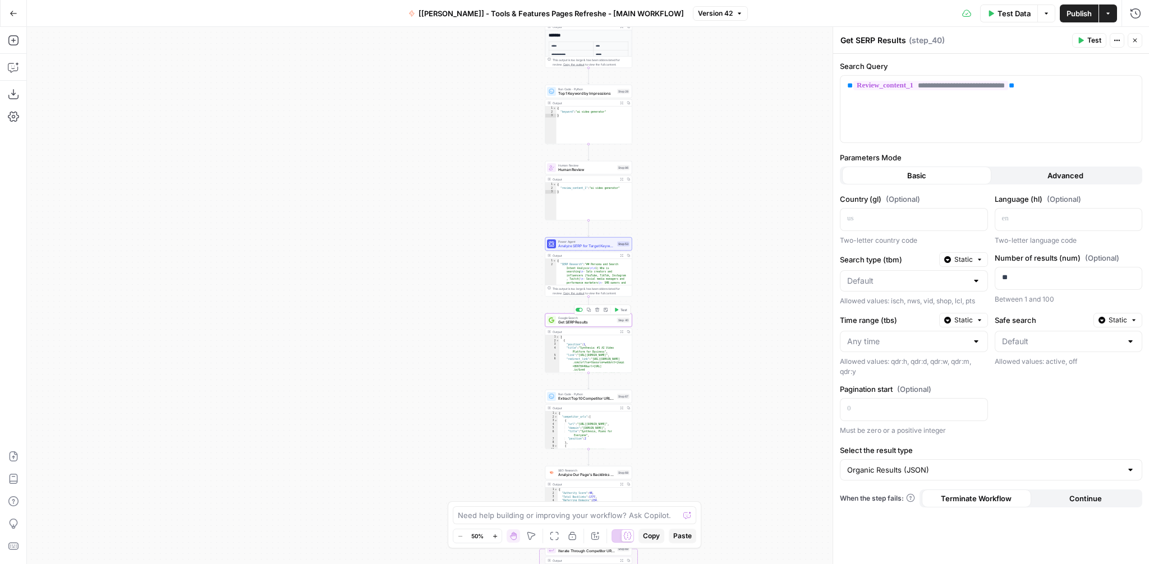
click at [600, 320] on span "Get SERP Results" at bounding box center [586, 323] width 57 height 6
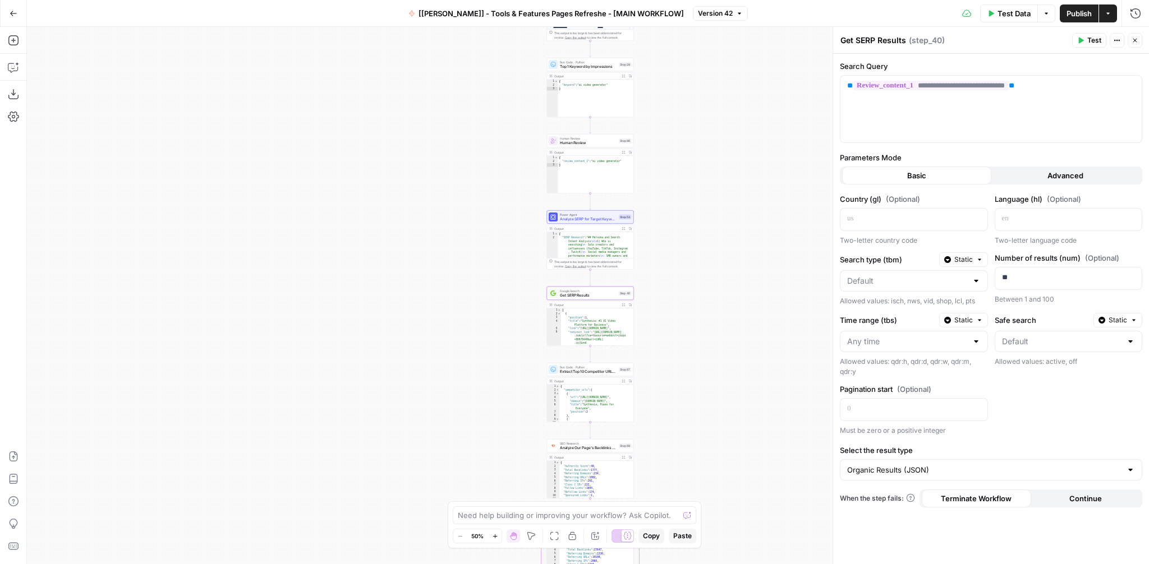
drag, startPoint x: 723, startPoint y: 339, endPoint x: 723, endPoint y: 267, distance: 72.9
click at [723, 267] on div "Workflow Input Settings Inputs Integration Google Search Console Integration St…" at bounding box center [588, 295] width 1122 height 537
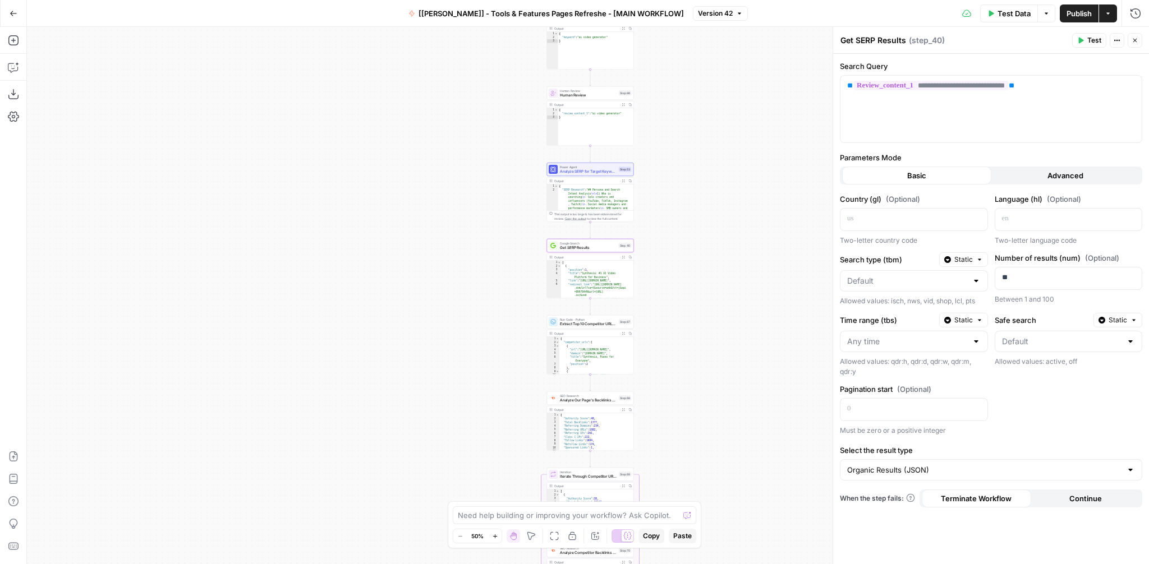
click at [594, 327] on div "Run Code · Python Extract Top 10 Competitor URLs from SERP Step 67 Copy step De…" at bounding box center [590, 321] width 87 height 13
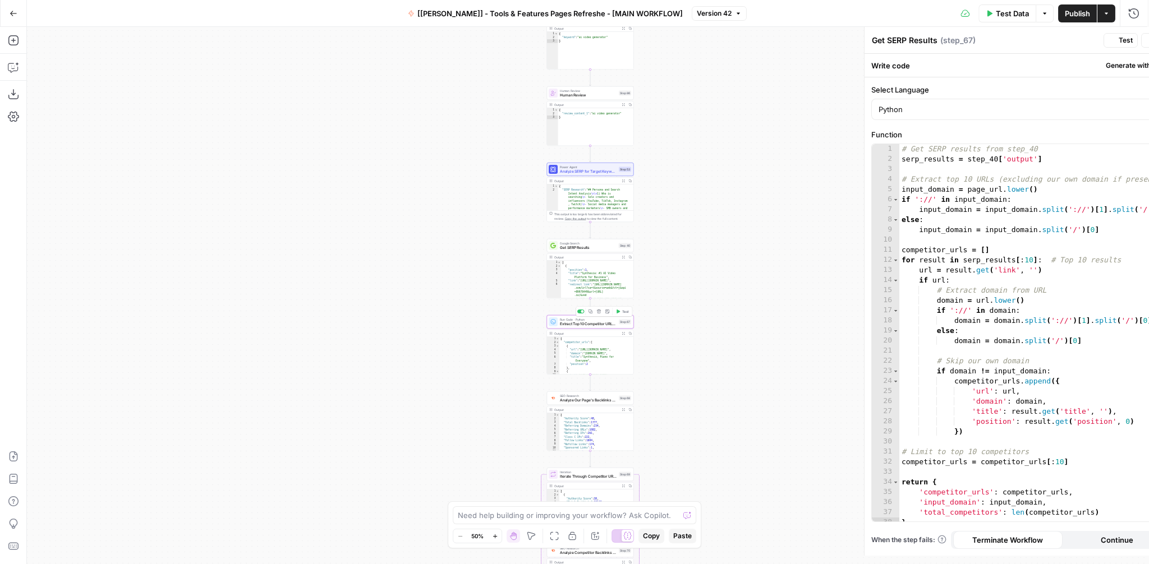
type textarea "Extract Top 10 Competitor URLs from SERP"
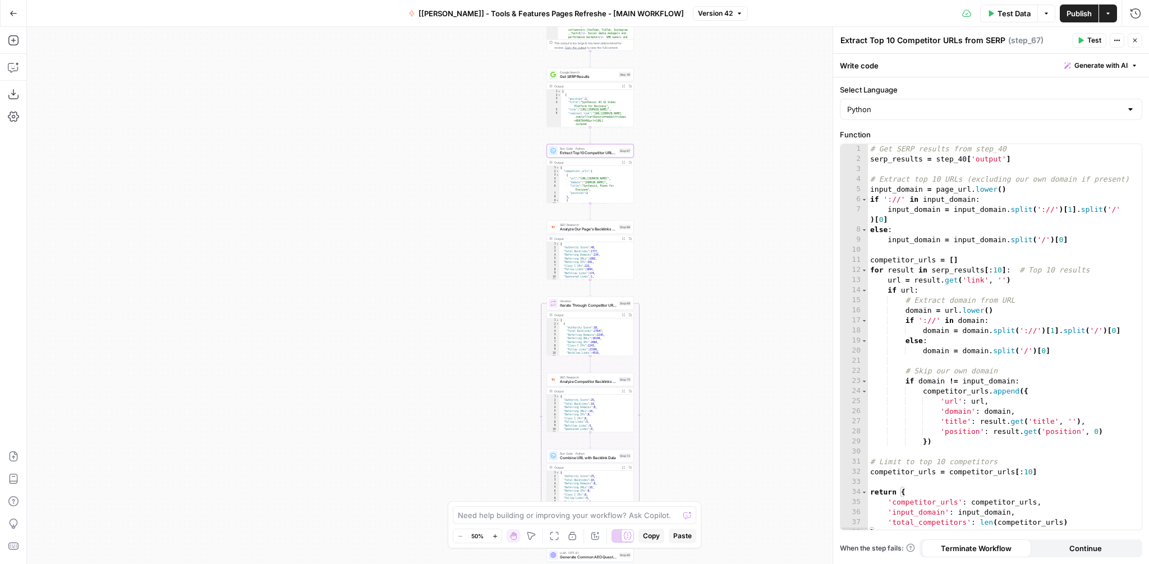
drag, startPoint x: 697, startPoint y: 365, endPoint x: 697, endPoint y: 194, distance: 171.1
click at [697, 194] on div "Workflow Input Settings Inputs Integration Google Search Console Integration St…" at bounding box center [588, 295] width 1122 height 537
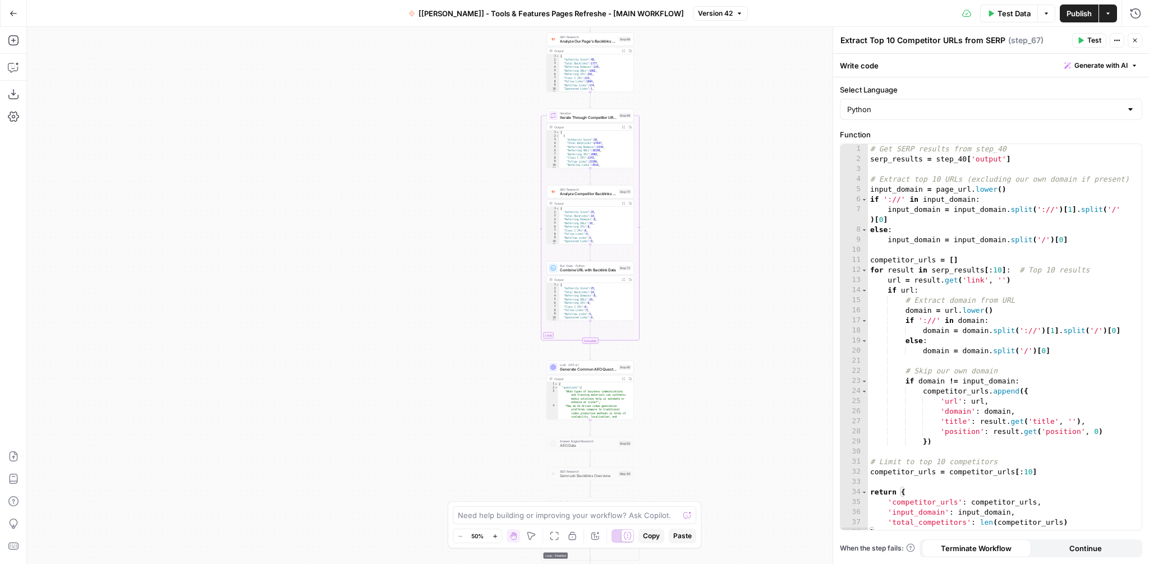
drag, startPoint x: 727, startPoint y: 337, endPoint x: 727, endPoint y: 149, distance: 188.0
click at [727, 149] on div "Workflow Input Settings Inputs Integration Google Search Console Integration St…" at bounding box center [588, 295] width 1122 height 537
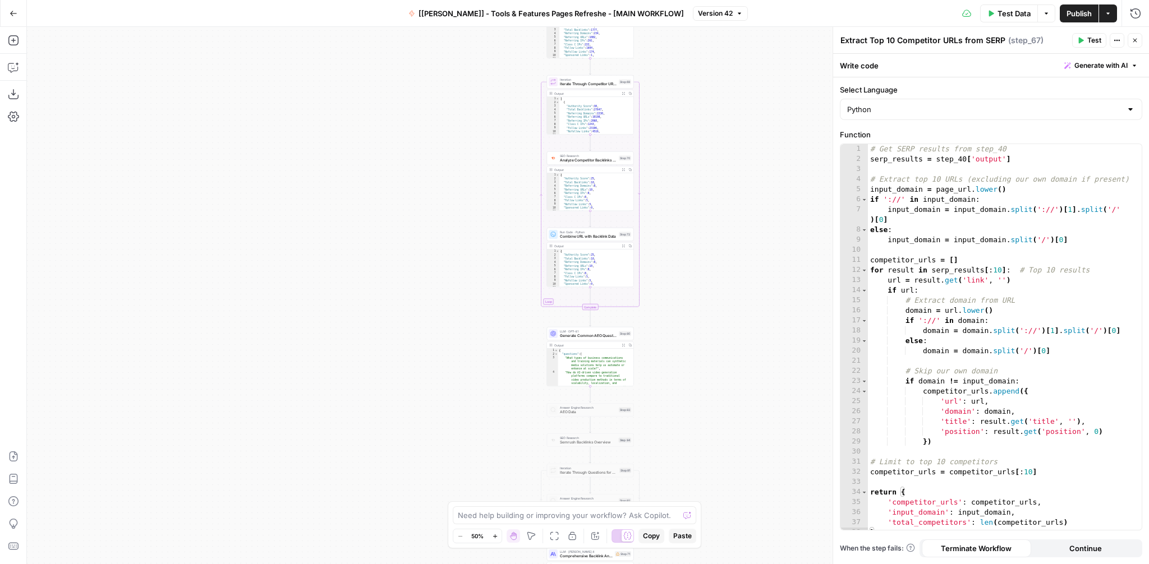
drag, startPoint x: 707, startPoint y: 347, endPoint x: 707, endPoint y: 192, distance: 154.9
click at [707, 192] on div "Workflow Input Settings Inputs Integration Google Search Console Integration St…" at bounding box center [588, 295] width 1122 height 537
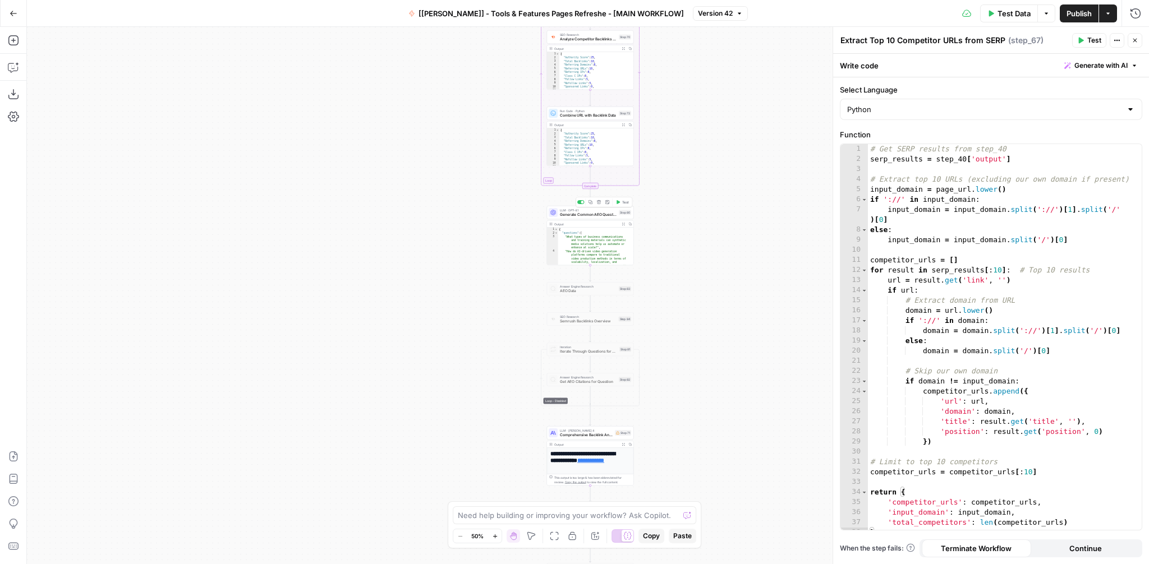
click at [583, 211] on span "LLM · GPT-4.1" at bounding box center [588, 210] width 57 height 4
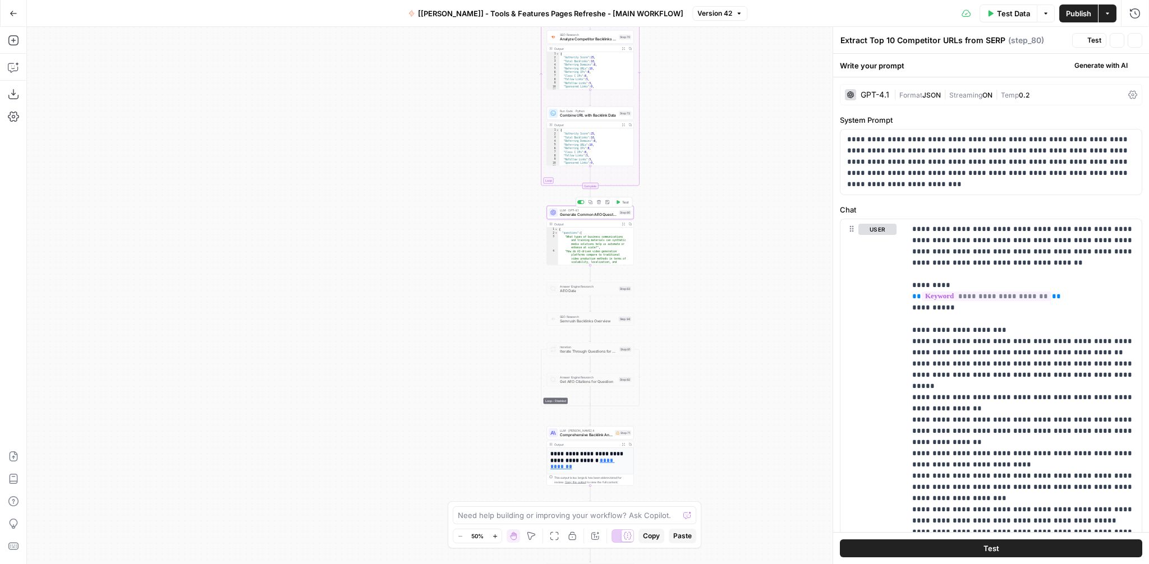
type textarea "Generate Common AEO Questions"
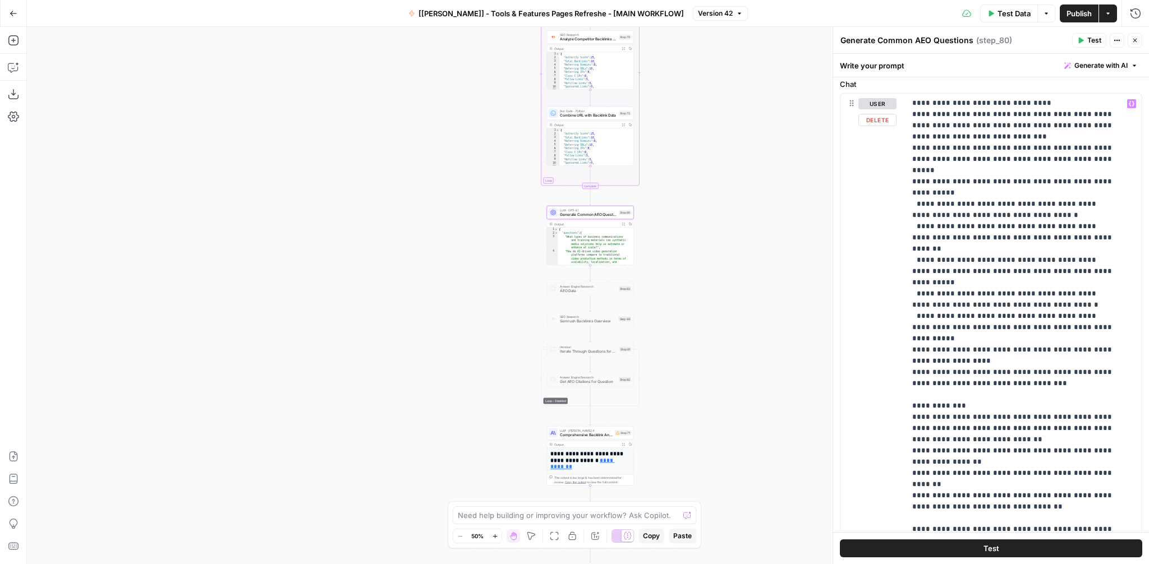
scroll to position [192, 0]
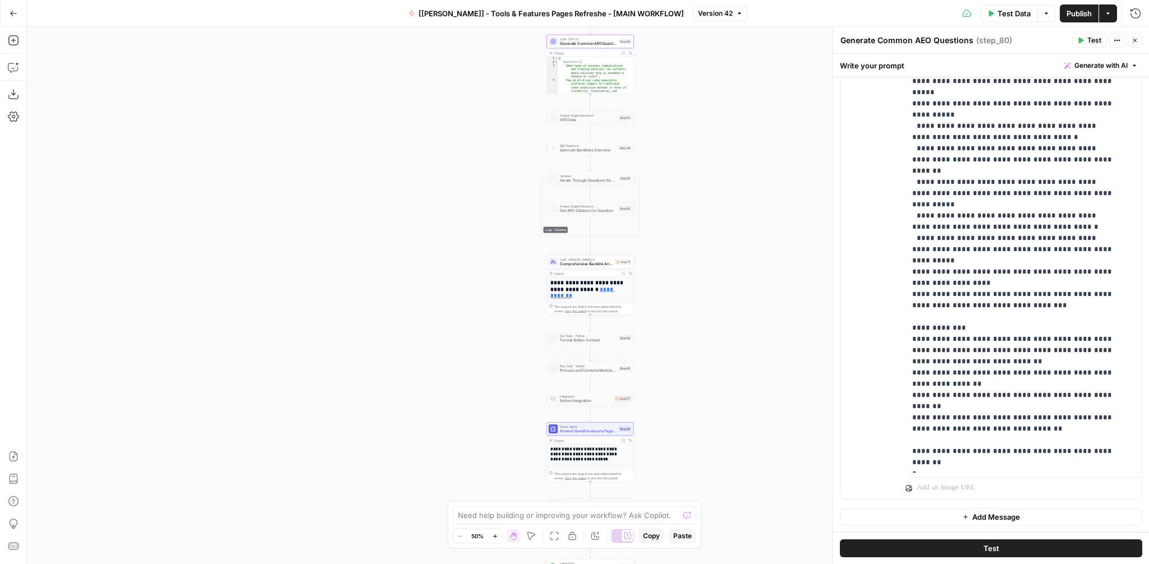
drag, startPoint x: 716, startPoint y: 362, endPoint x: 716, endPoint y: 160, distance: 202.0
click at [716, 160] on div "Workflow Input Settings Inputs Integration Google Search Console Integration St…" at bounding box center [588, 295] width 1122 height 537
